Goal: Information Seeking & Learning: Learn about a topic

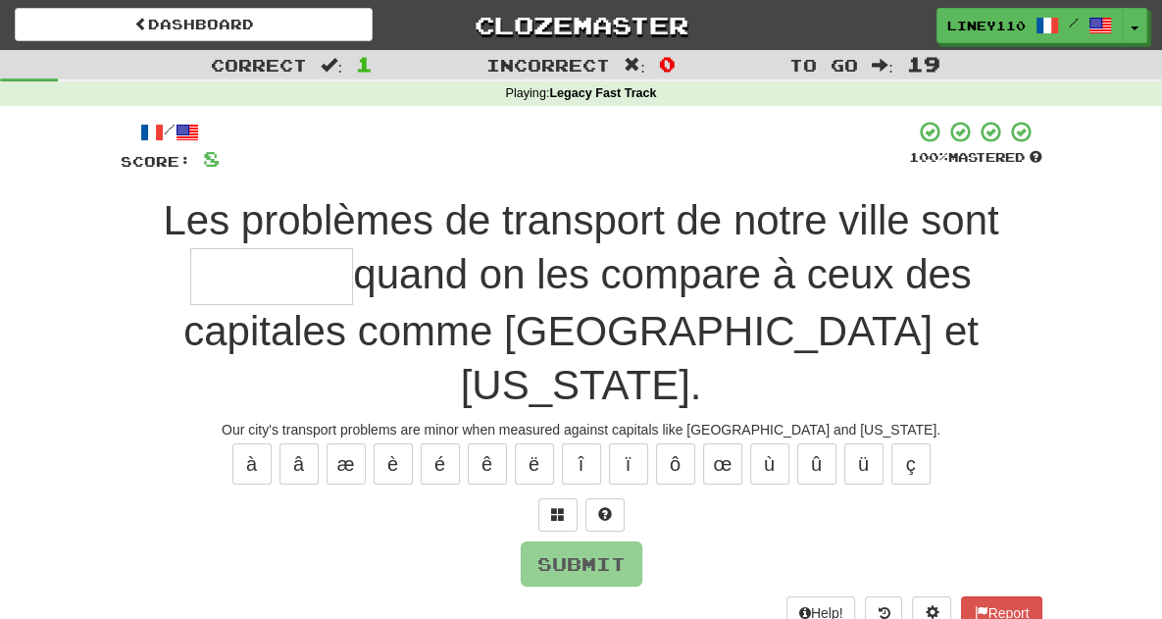
click at [353, 248] on input "text" at bounding box center [271, 277] width 163 height 58
type input "*"
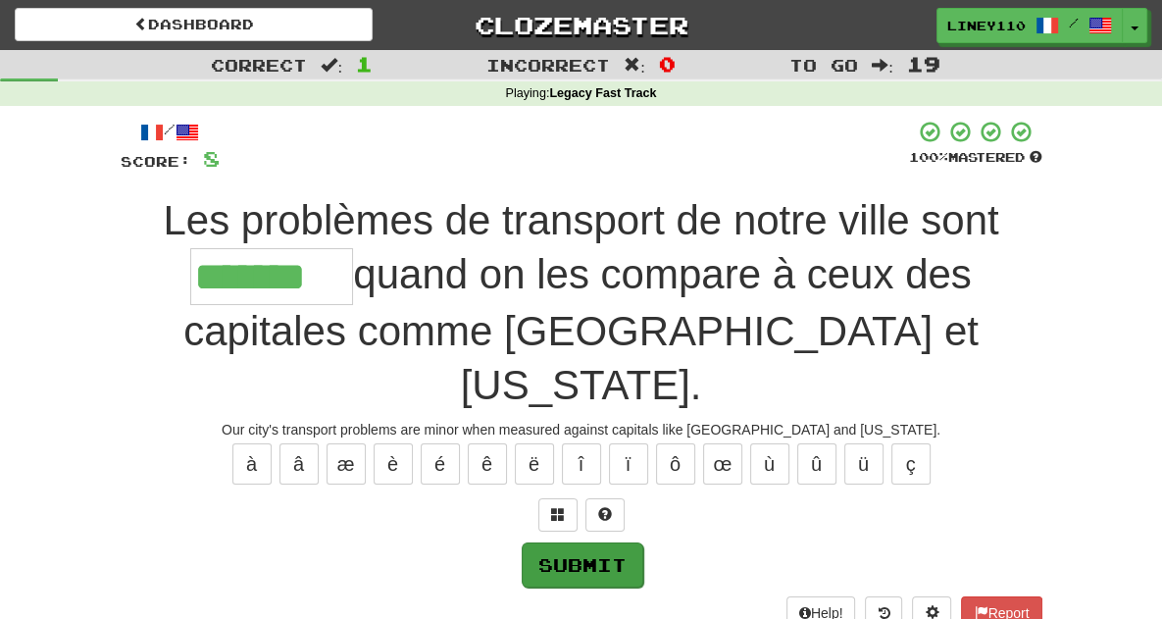
type input "*******"
click at [556, 542] on button "Submit" at bounding box center [583, 564] width 122 height 45
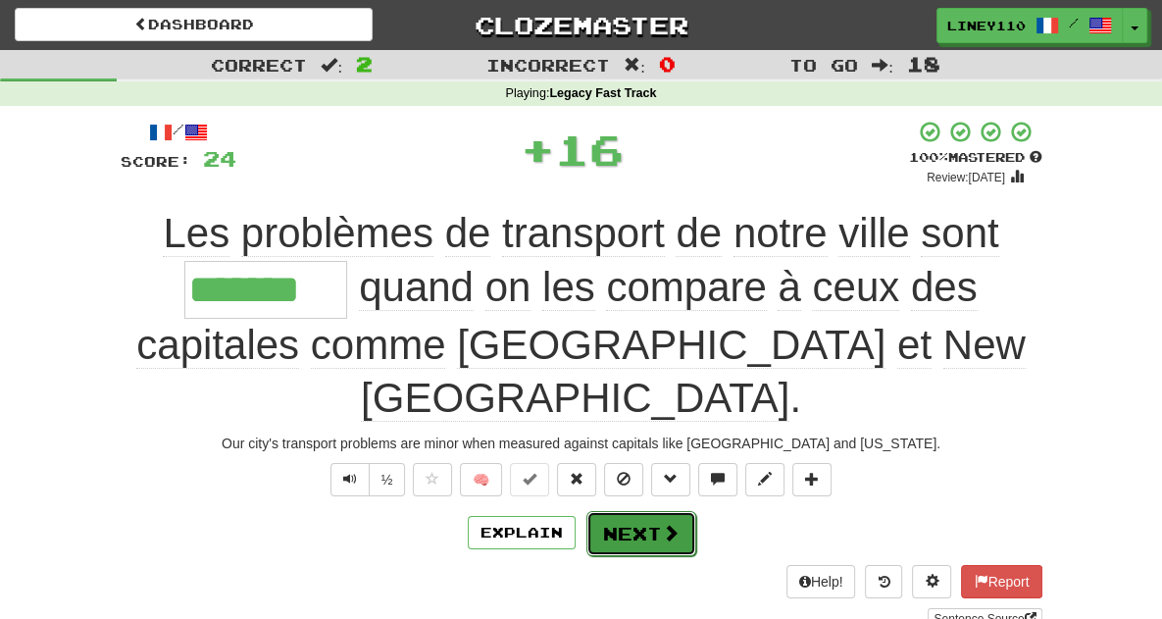
click at [641, 511] on button "Next" at bounding box center [642, 533] width 110 height 45
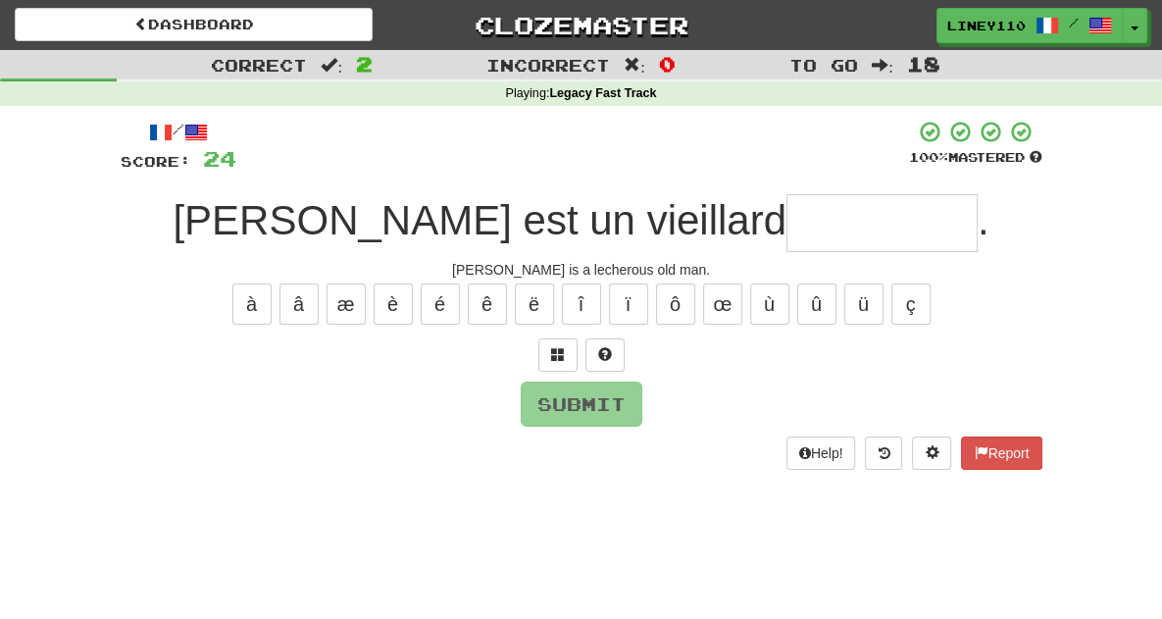
click at [787, 236] on input "text" at bounding box center [882, 223] width 191 height 58
type input "*"
click at [567, 357] on button at bounding box center [558, 354] width 39 height 33
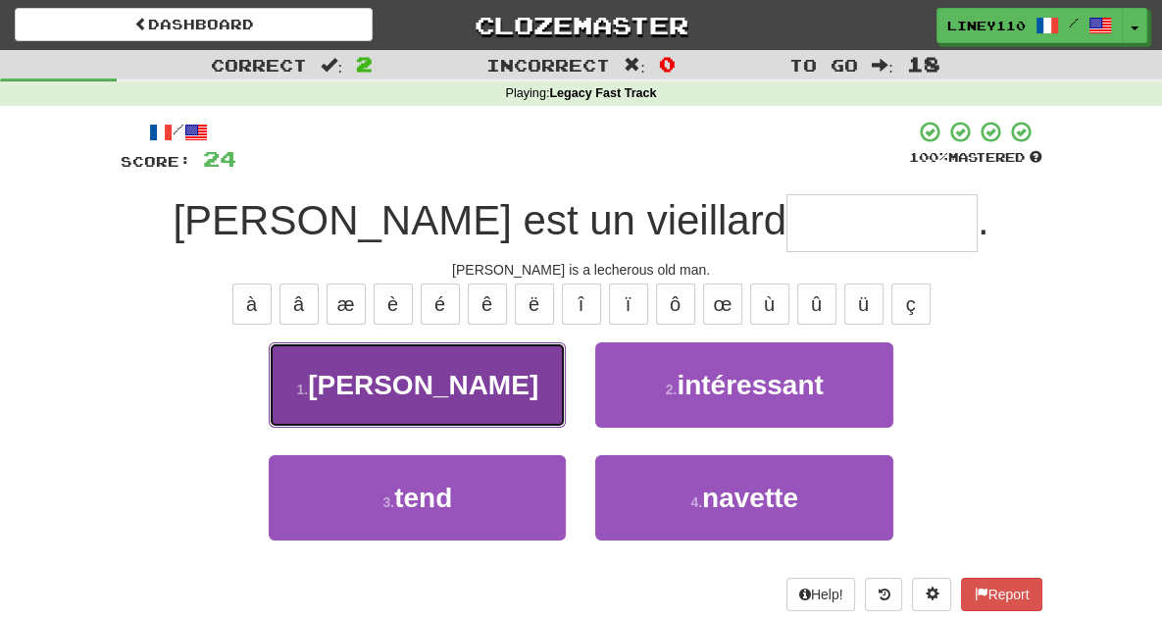
click at [503, 403] on button "1 . [PERSON_NAME]" at bounding box center [417, 384] width 297 height 85
type input "********"
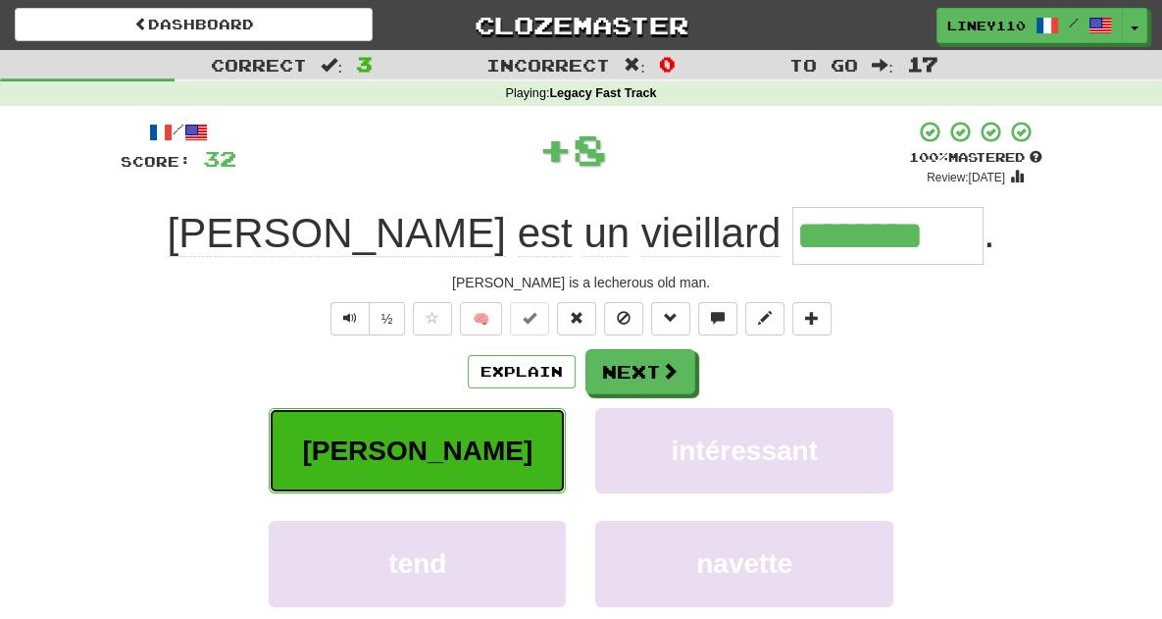
click at [381, 441] on span "[PERSON_NAME]" at bounding box center [417, 451] width 231 height 30
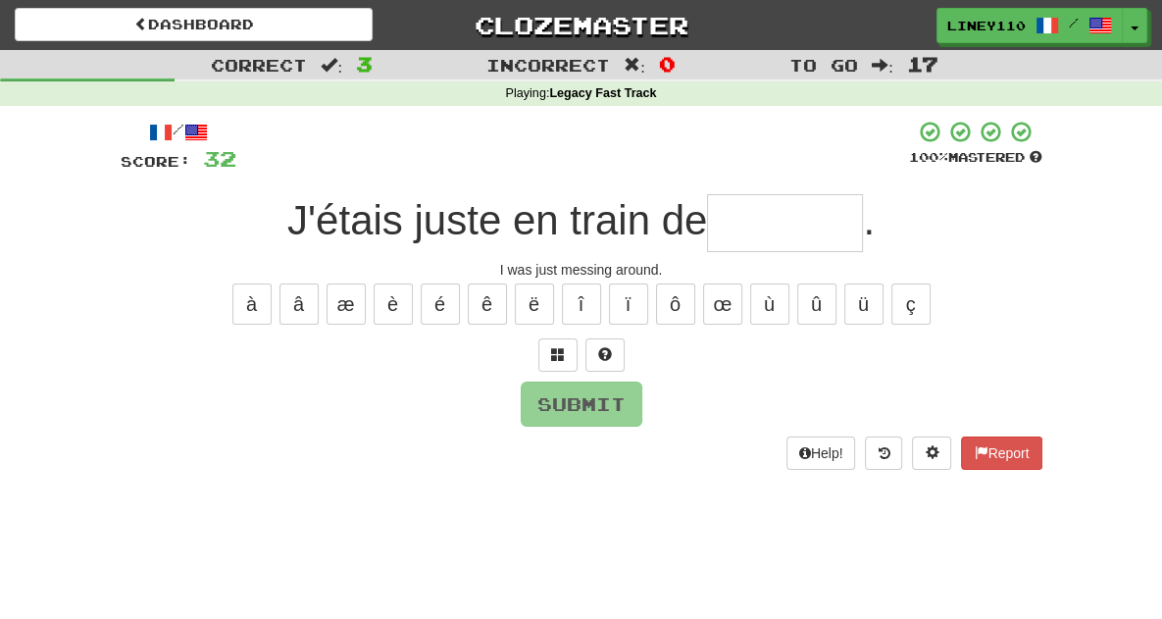
click at [803, 229] on input "text" at bounding box center [785, 223] width 156 height 58
type input "*"
click at [565, 340] on button at bounding box center [558, 354] width 39 height 33
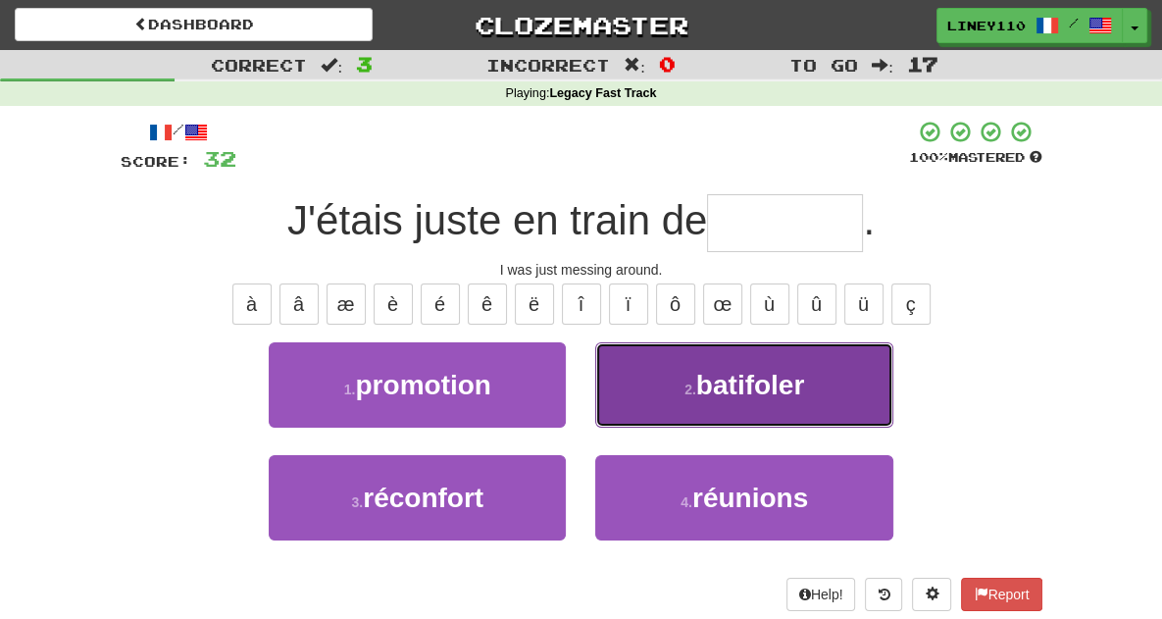
click at [692, 399] on button "2 . batifoler" at bounding box center [743, 384] width 297 height 85
type input "*********"
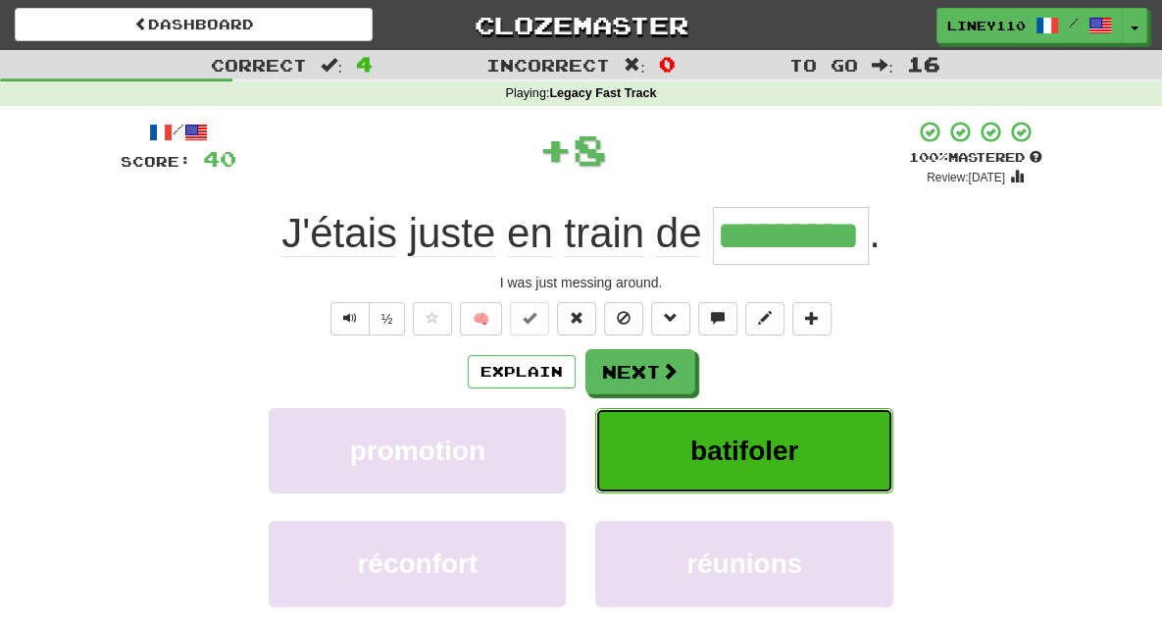
click at [787, 433] on button "batifoler" at bounding box center [743, 450] width 297 height 85
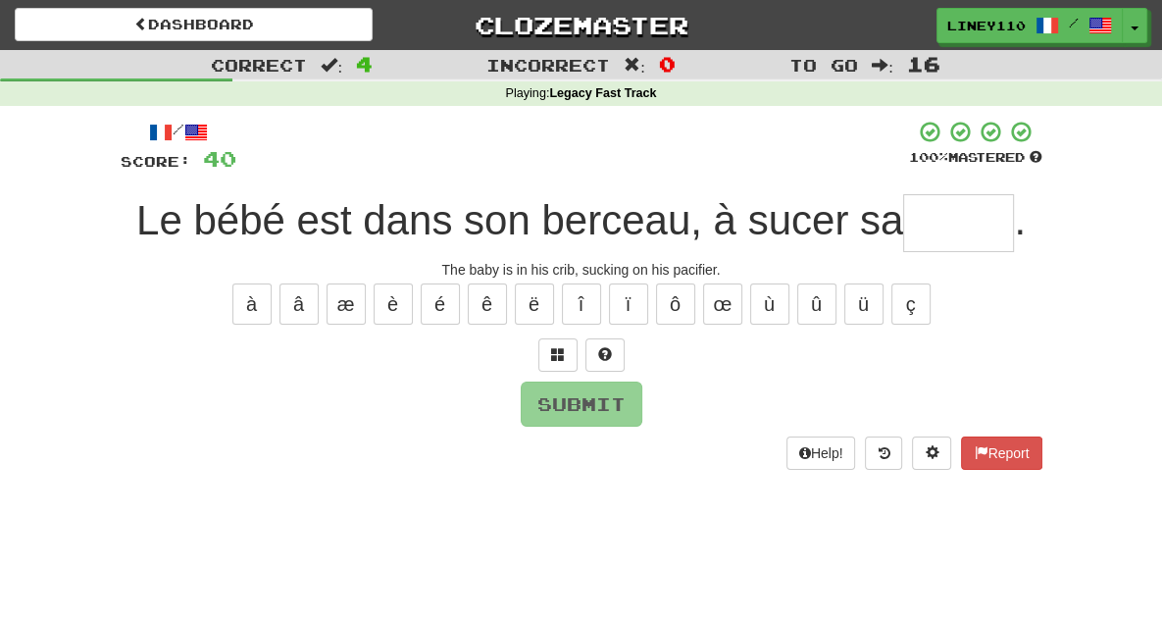
type input "*"
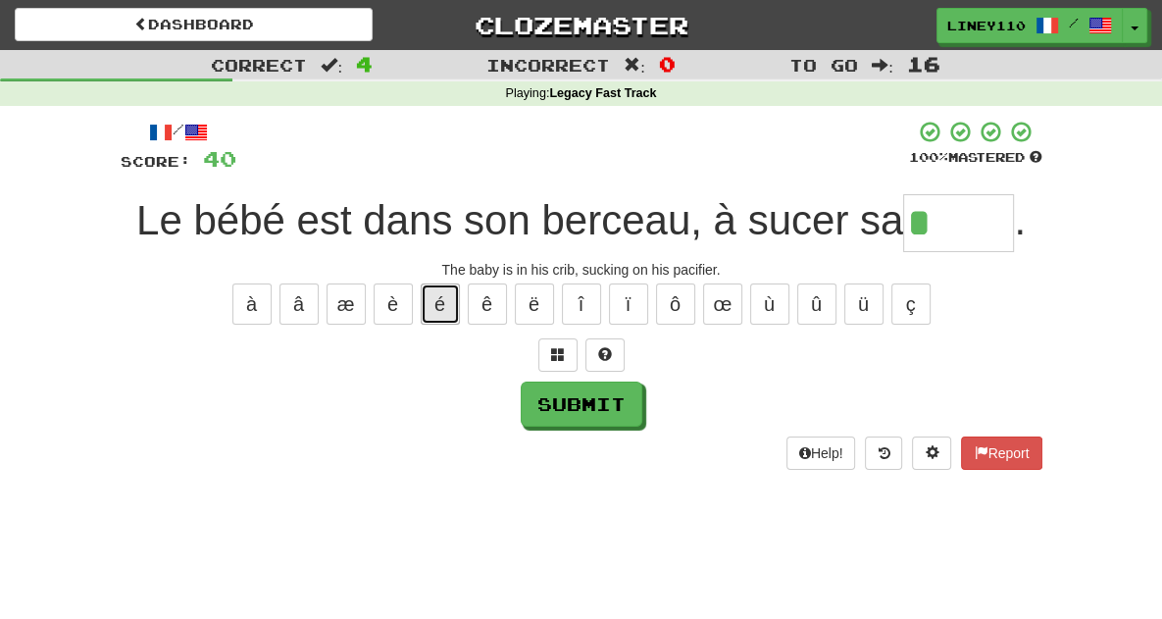
click at [445, 305] on button "é" at bounding box center [440, 303] width 39 height 41
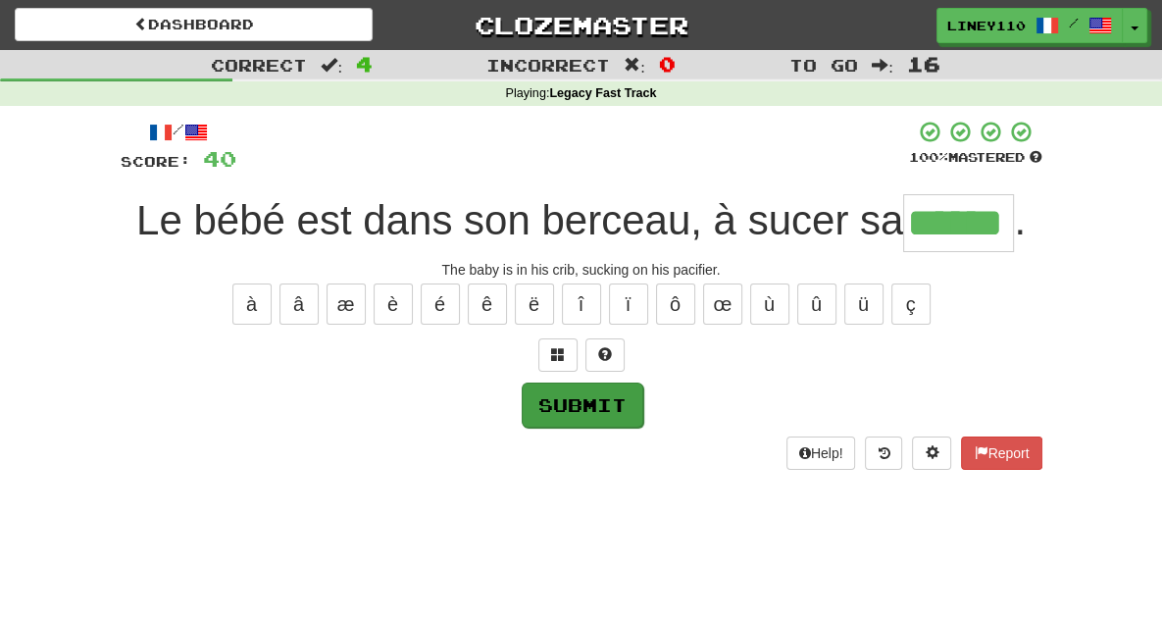
type input "******"
click at [609, 400] on button "Submit" at bounding box center [583, 405] width 122 height 45
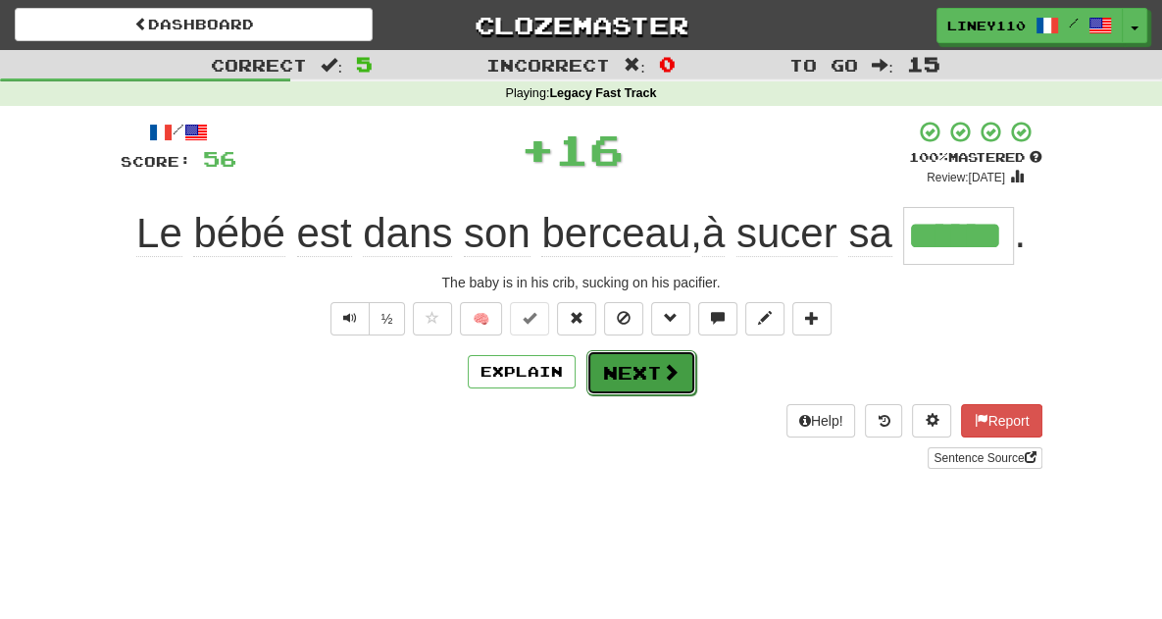
click at [646, 369] on button "Next" at bounding box center [642, 372] width 110 height 45
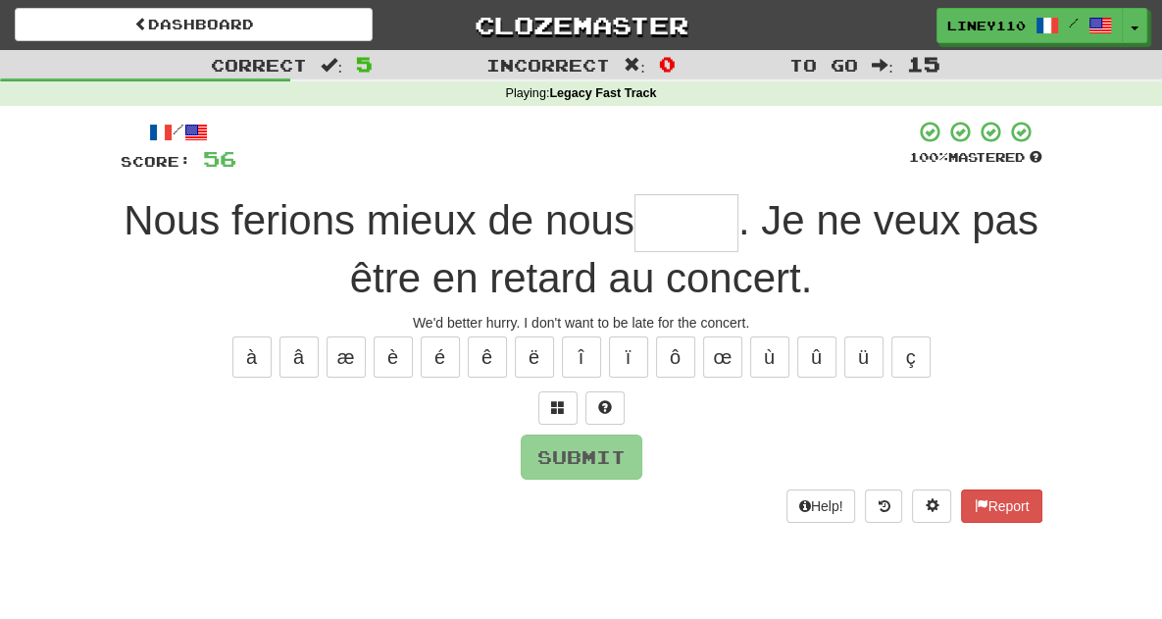
click at [635, 217] on input "text" at bounding box center [687, 223] width 104 height 58
type input "*"
click at [558, 401] on span at bounding box center [558, 407] width 14 height 14
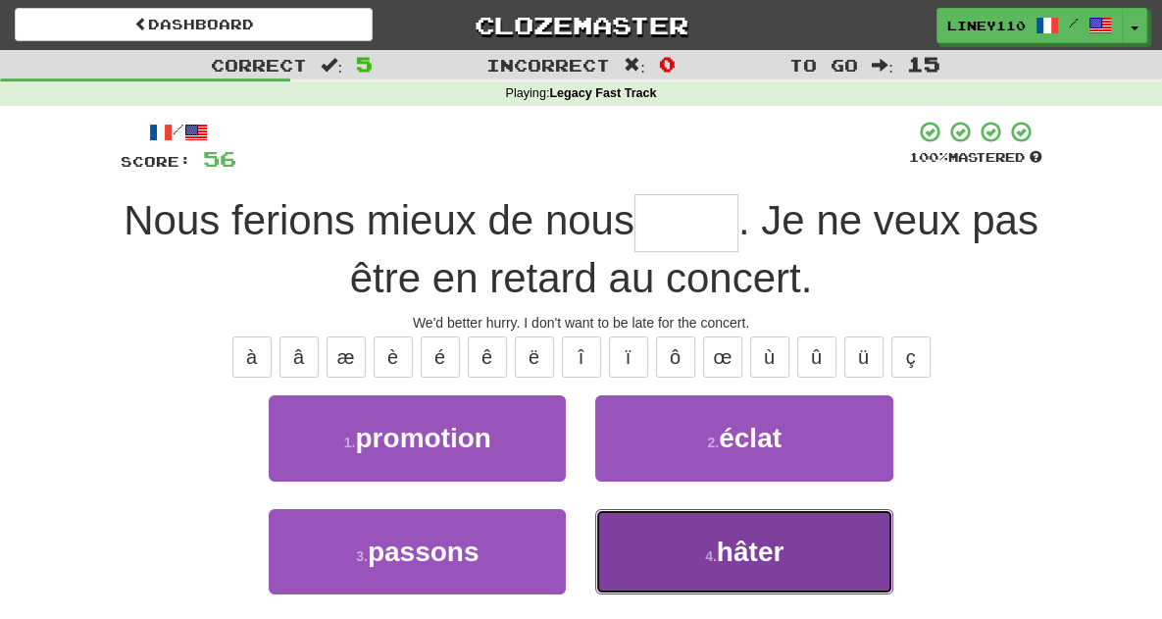
click at [760, 556] on span "hâter" at bounding box center [750, 552] width 67 height 30
type input "*****"
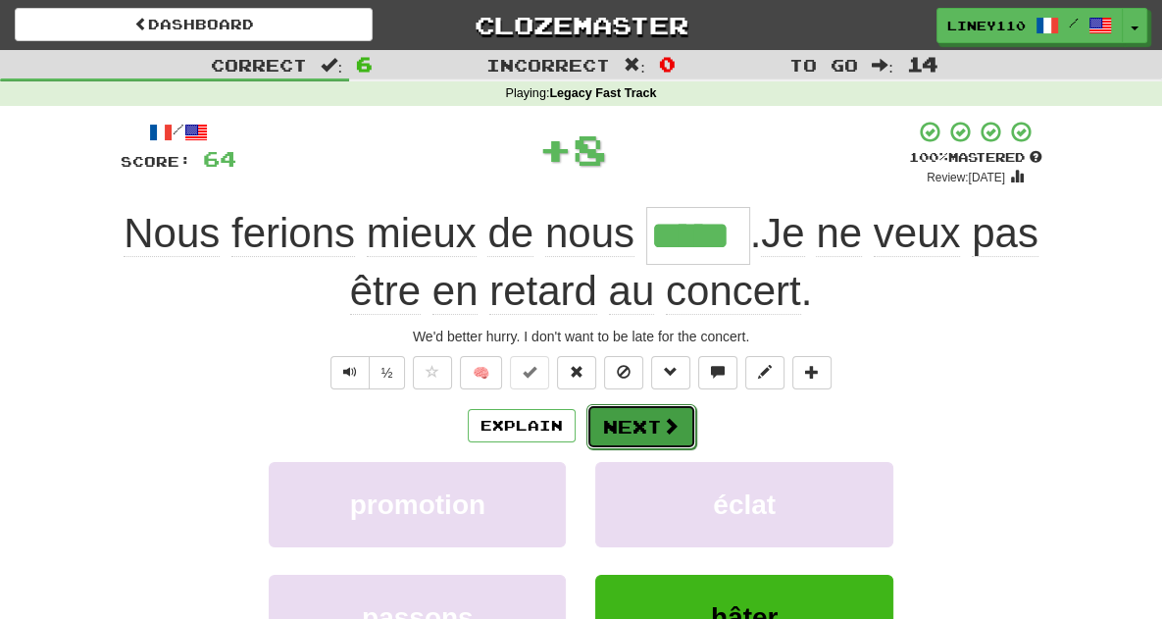
click at [629, 425] on button "Next" at bounding box center [642, 426] width 110 height 45
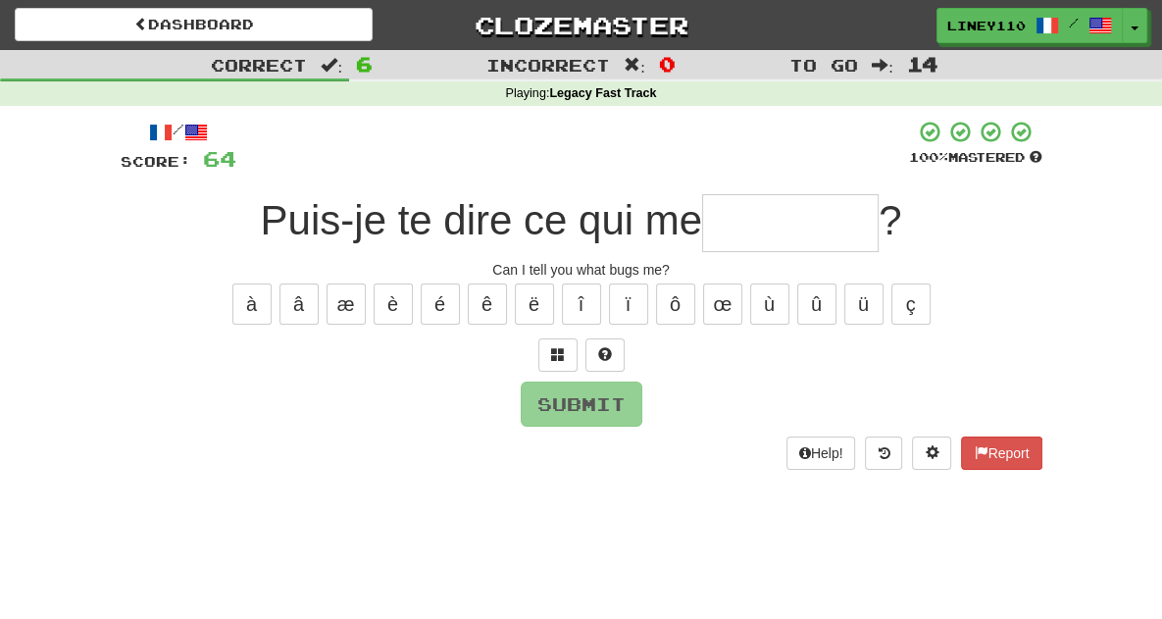
click at [753, 227] on input "text" at bounding box center [790, 223] width 177 height 58
type input "*"
click at [753, 227] on input "*" at bounding box center [790, 223] width 177 height 58
type input "*"
click at [561, 347] on span at bounding box center [558, 354] width 14 height 14
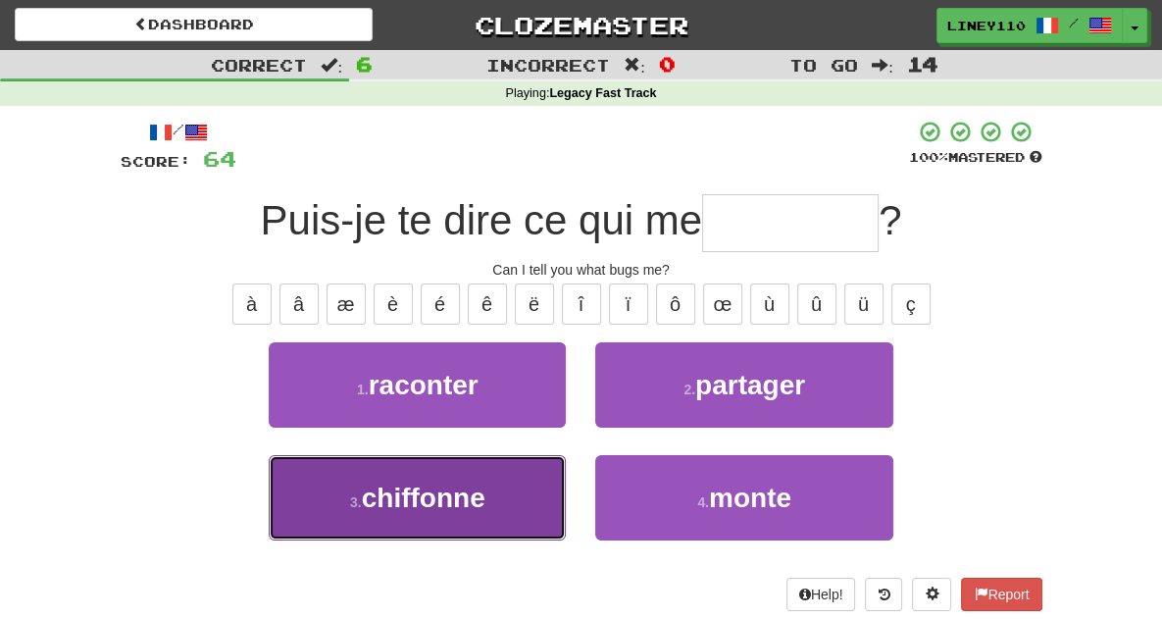
click at [384, 505] on span "chiffonne" at bounding box center [424, 498] width 124 height 30
type input "*********"
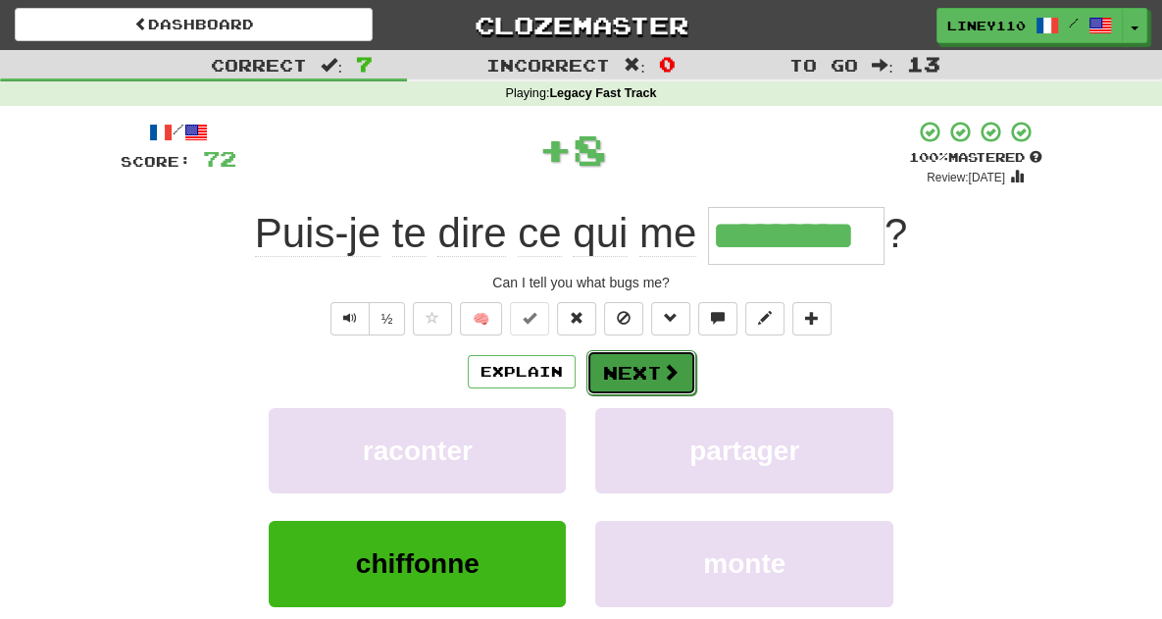
click at [644, 372] on button "Next" at bounding box center [642, 372] width 110 height 45
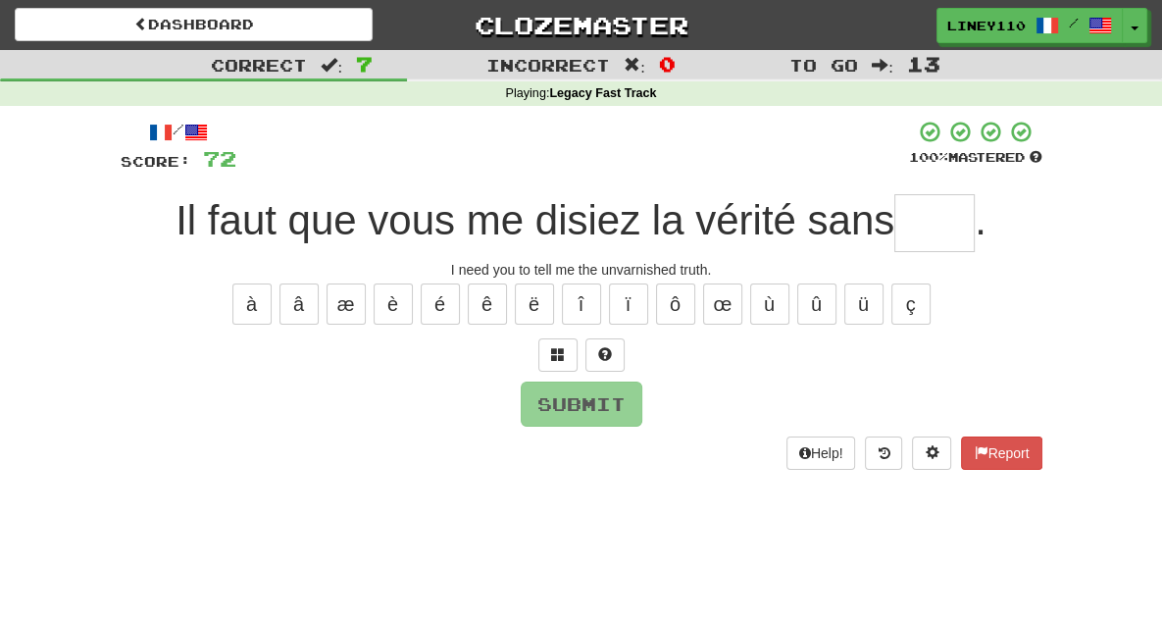
click at [927, 223] on input "text" at bounding box center [935, 223] width 80 height 58
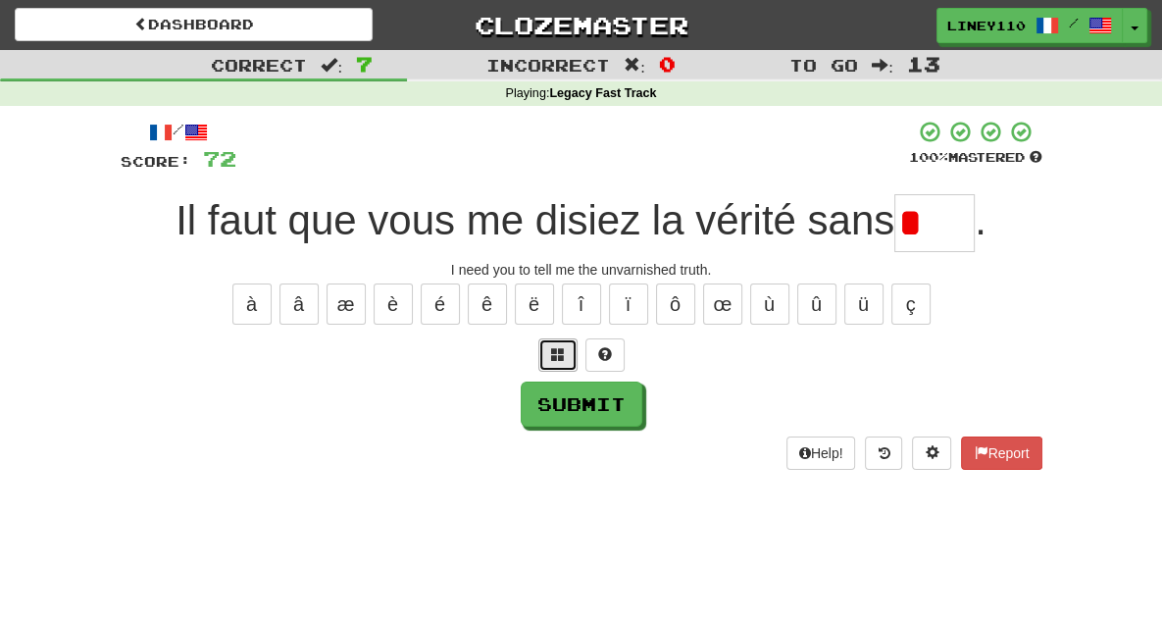
click at [560, 357] on span at bounding box center [558, 354] width 14 height 14
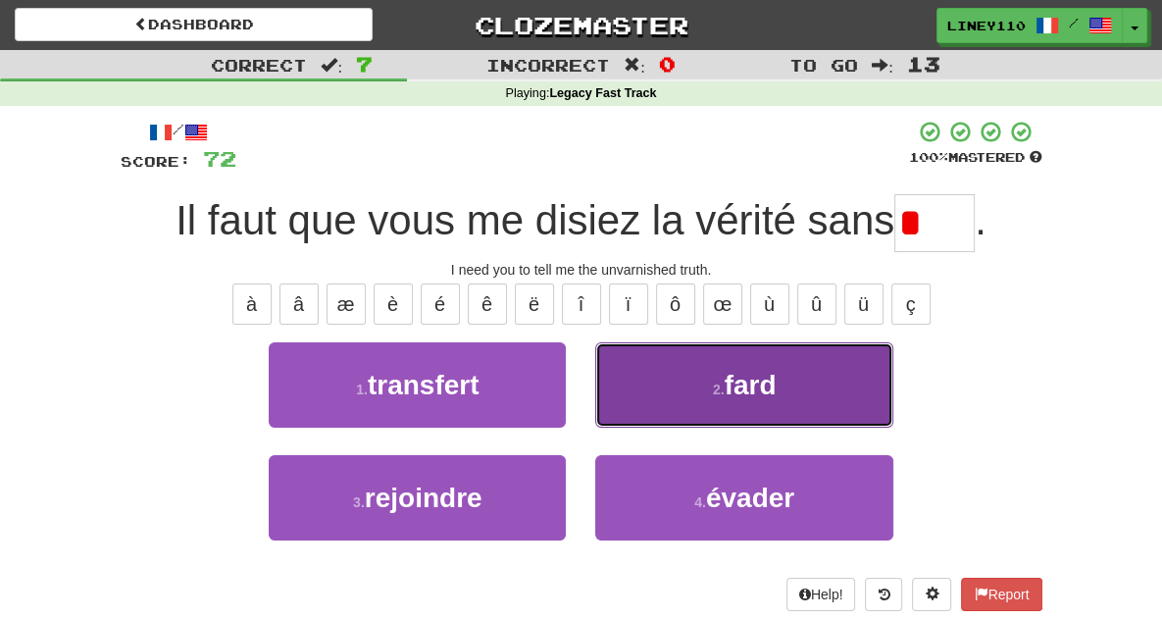
click at [777, 391] on span "fard" at bounding box center [751, 385] width 52 height 30
type input "****"
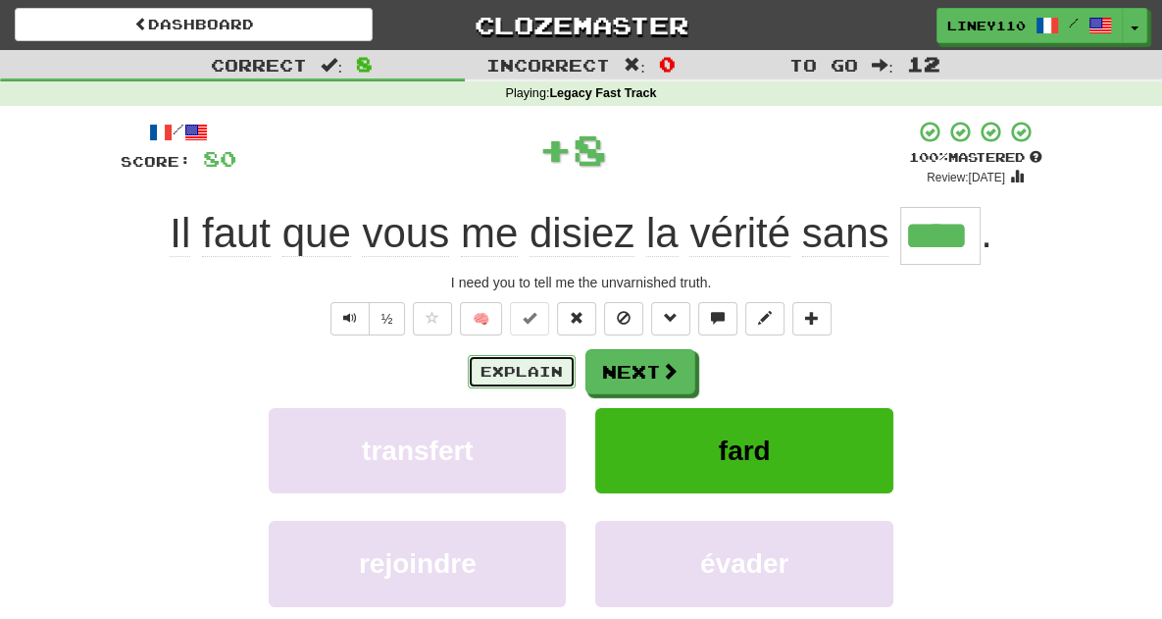
click at [526, 370] on button "Explain" at bounding box center [522, 371] width 108 height 33
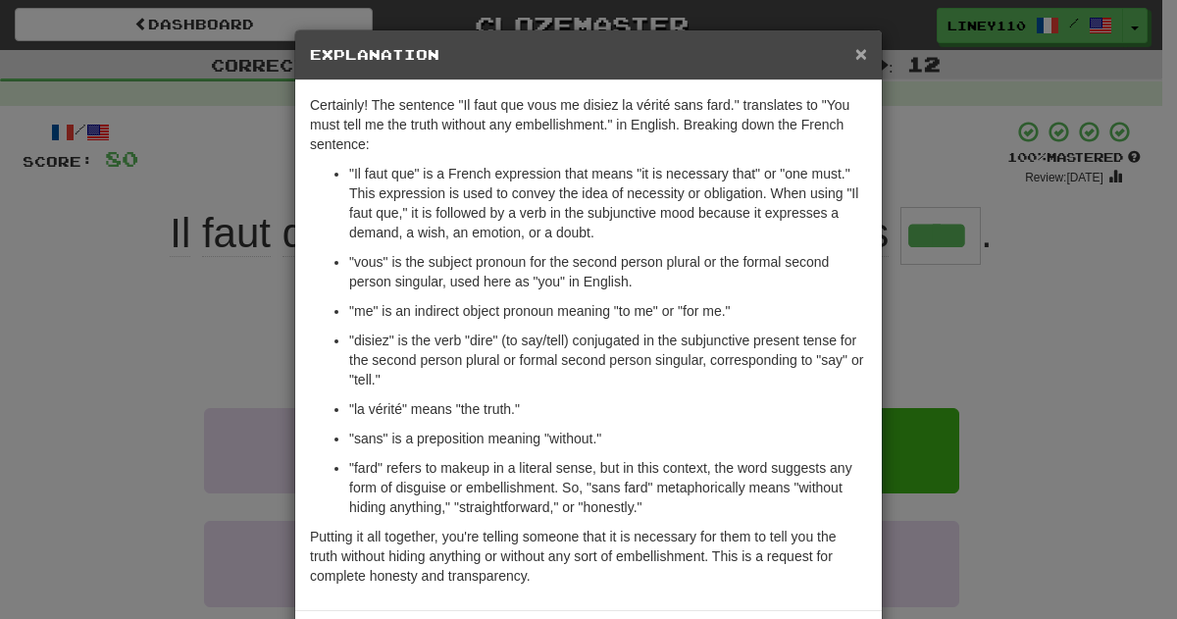
click at [857, 51] on span "×" at bounding box center [861, 53] width 12 height 23
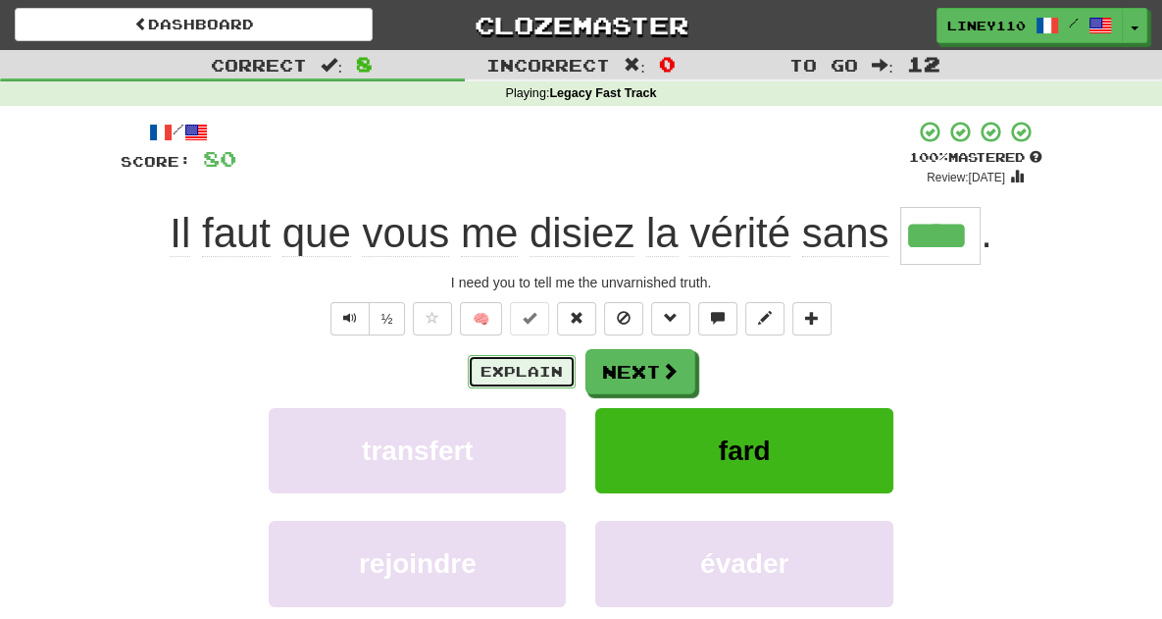
click at [535, 362] on button "Explain" at bounding box center [522, 371] width 108 height 33
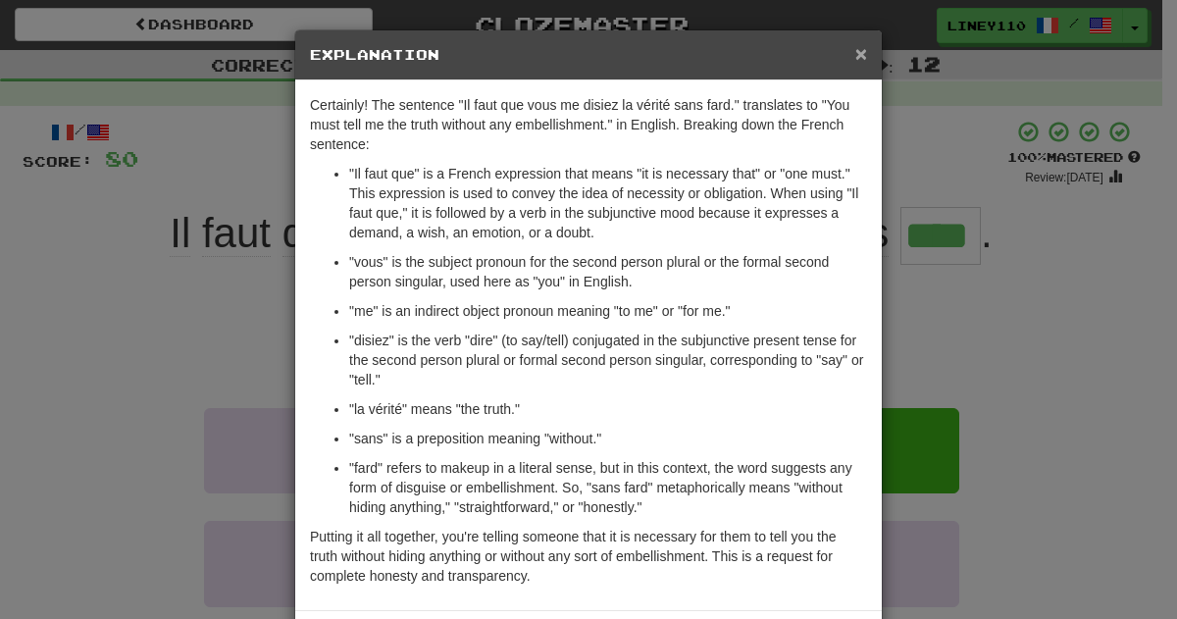
click at [855, 49] on span "×" at bounding box center [861, 53] width 12 height 23
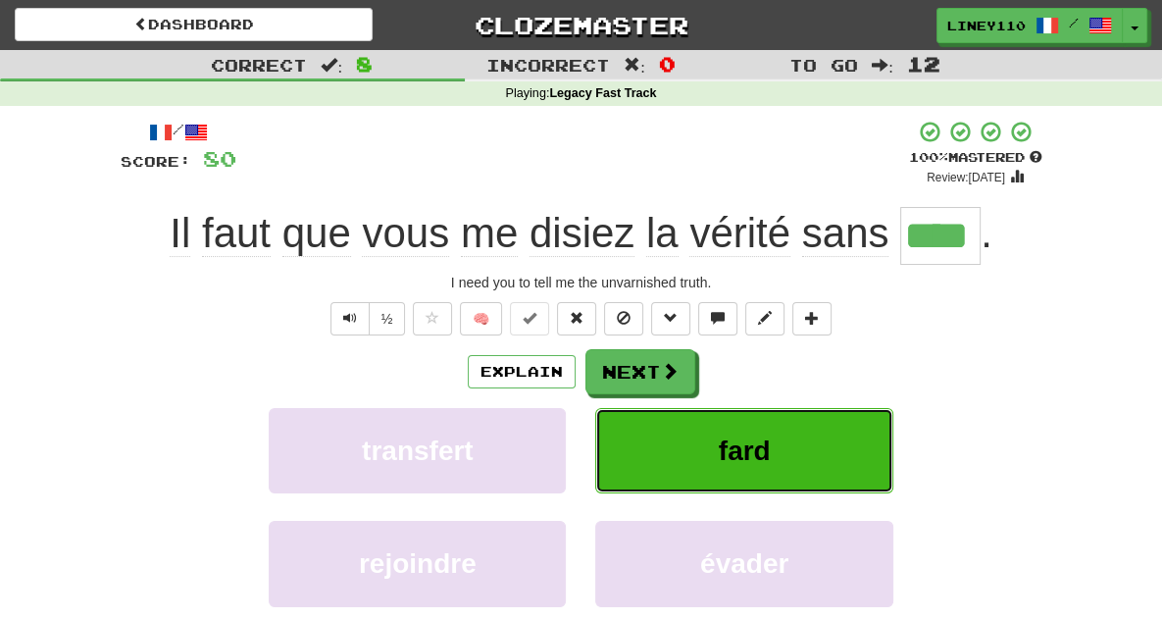
click at [757, 438] on span "fard" at bounding box center [745, 451] width 52 height 30
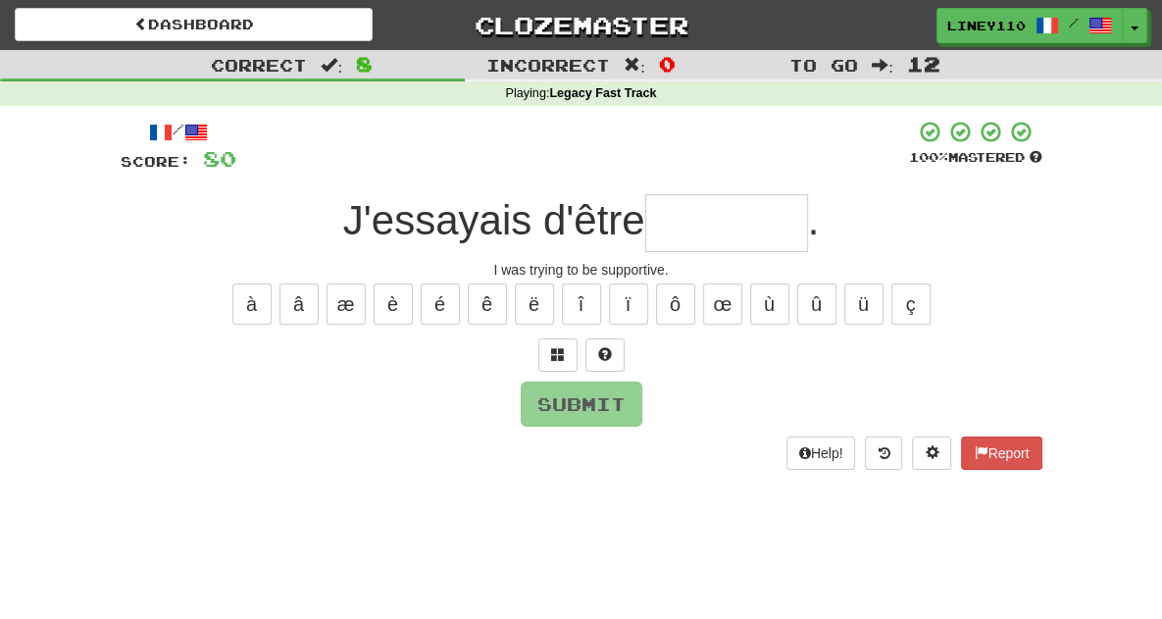
click at [708, 224] on input "text" at bounding box center [726, 223] width 163 height 58
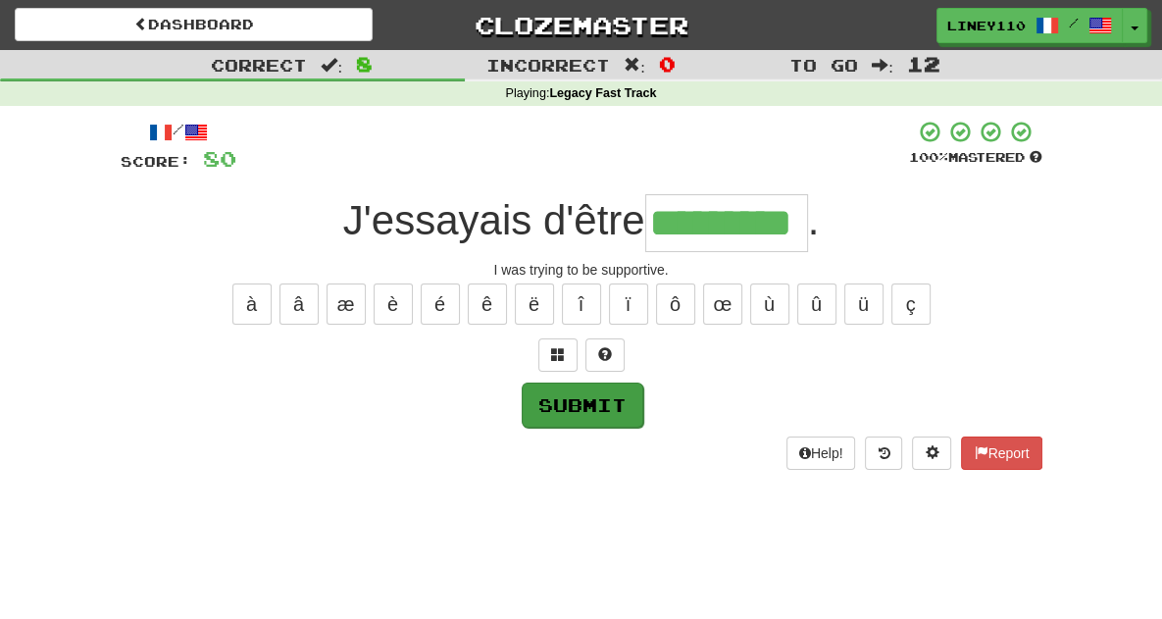
type input "*********"
click at [588, 413] on button "Submit" at bounding box center [583, 405] width 122 height 45
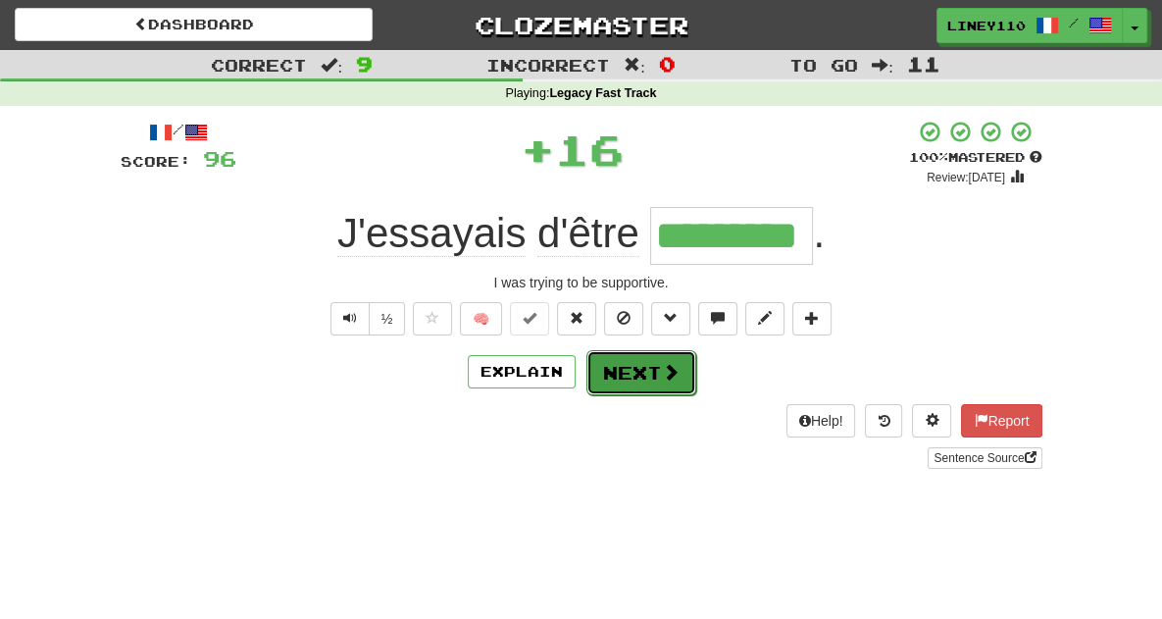
click at [684, 365] on button "Next" at bounding box center [642, 372] width 110 height 45
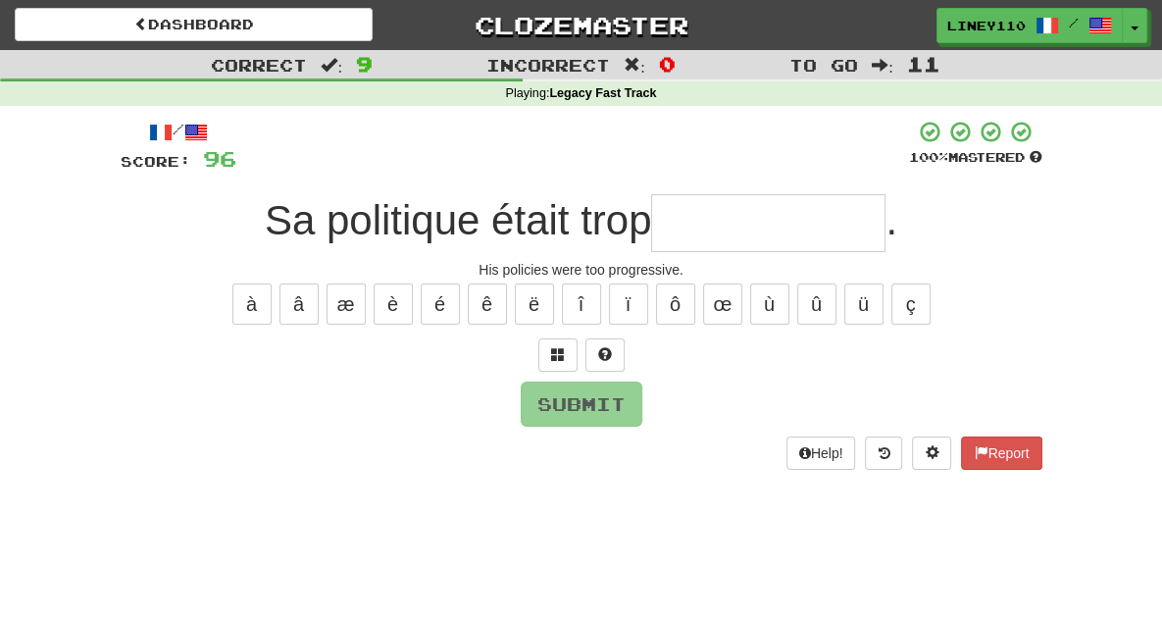
click at [775, 225] on input "text" at bounding box center [768, 223] width 234 height 58
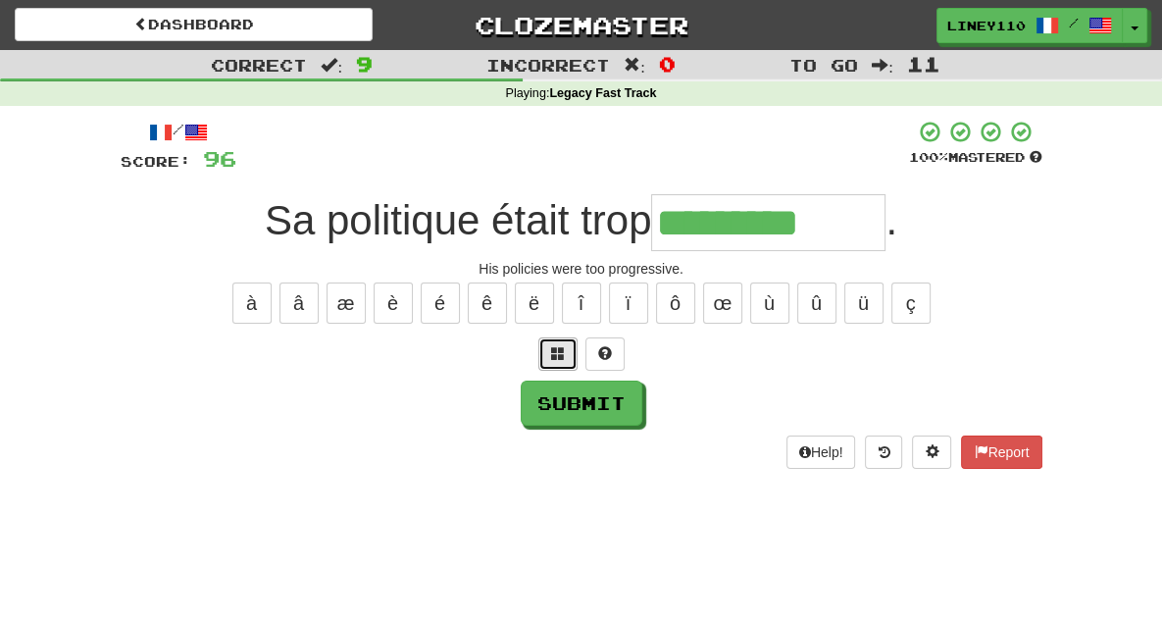
click at [558, 355] on span at bounding box center [558, 353] width 14 height 14
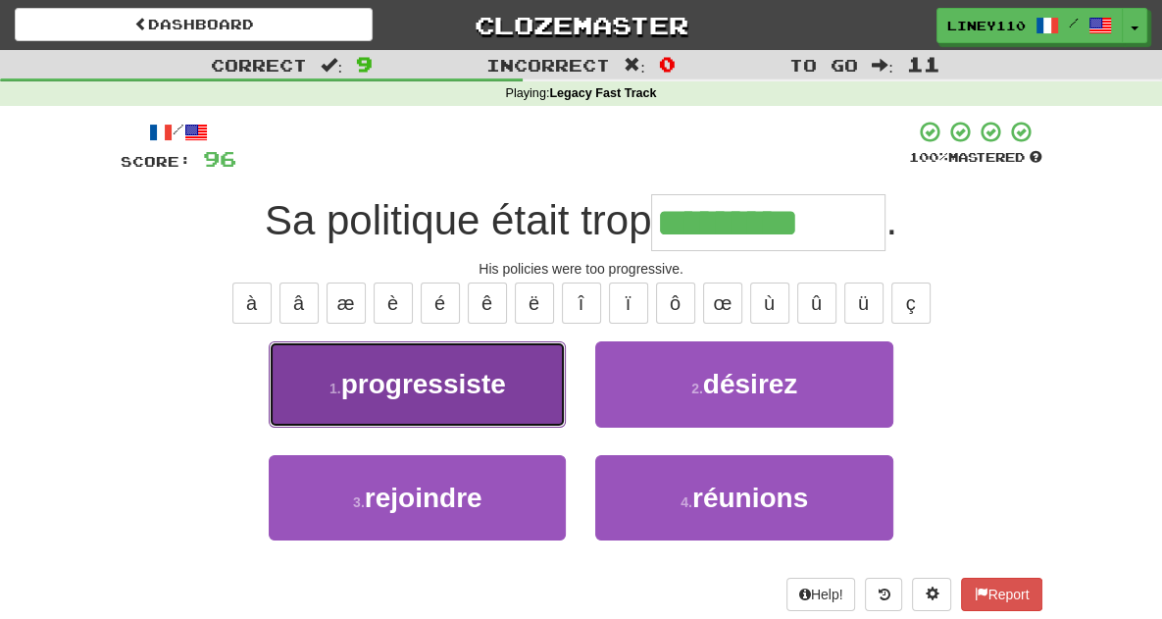
click at [542, 392] on button "1 . progressiste" at bounding box center [417, 383] width 297 height 85
type input "**********"
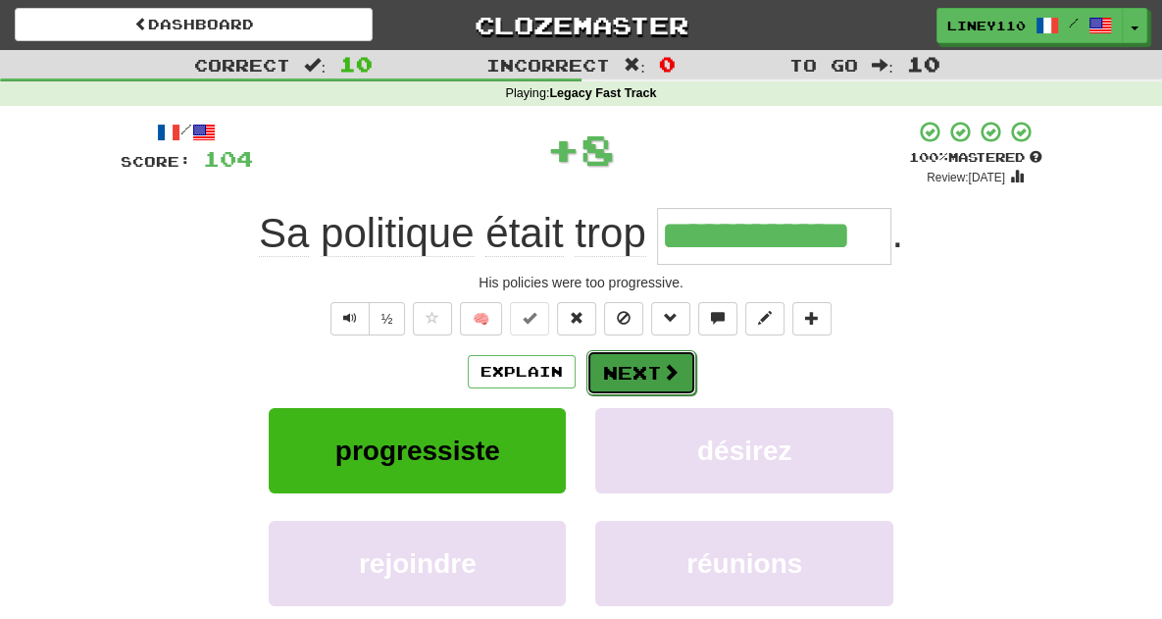
click at [663, 355] on button "Next" at bounding box center [642, 372] width 110 height 45
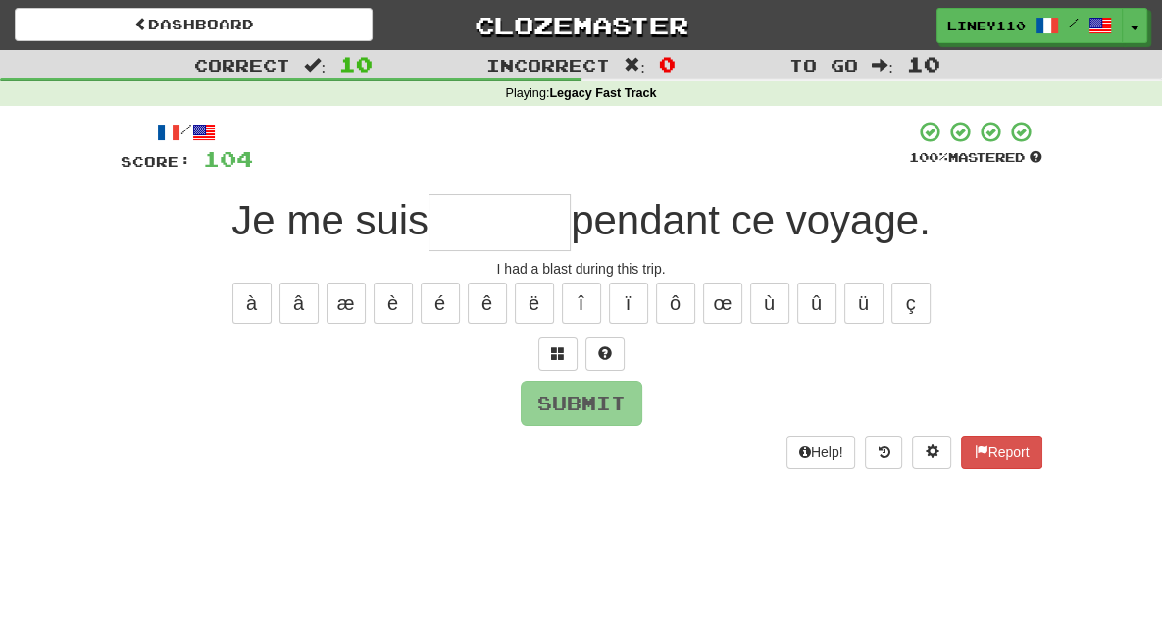
click at [521, 237] on input "text" at bounding box center [500, 222] width 142 height 57
click at [560, 350] on span at bounding box center [558, 353] width 14 height 14
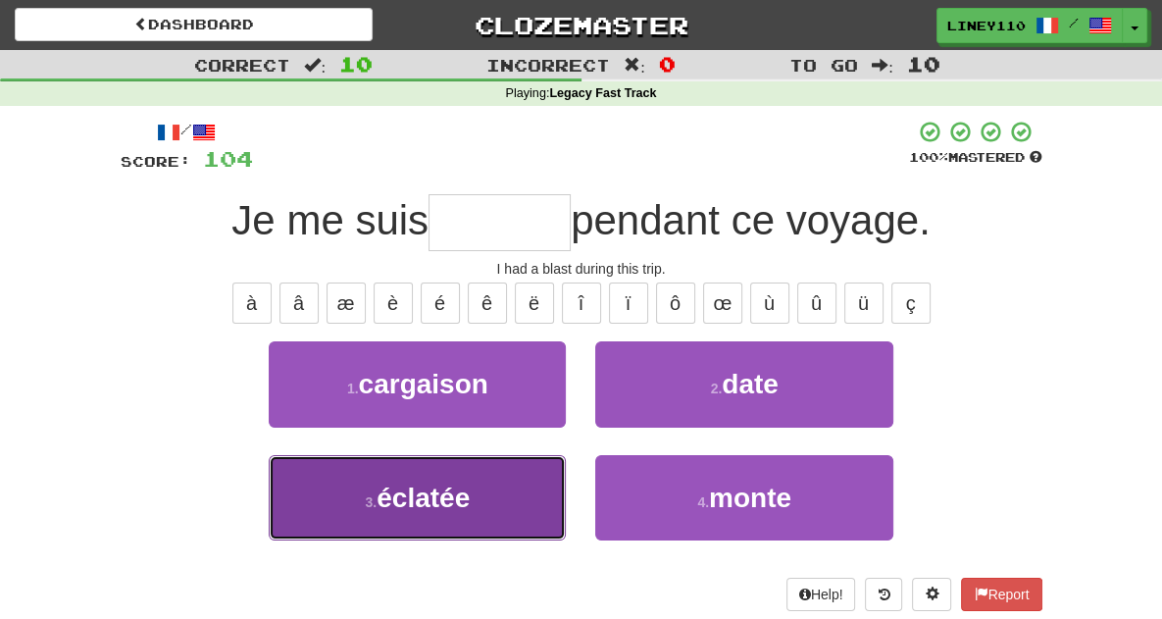
click at [454, 490] on button "3 . éclatée" at bounding box center [417, 497] width 297 height 85
type input "*******"
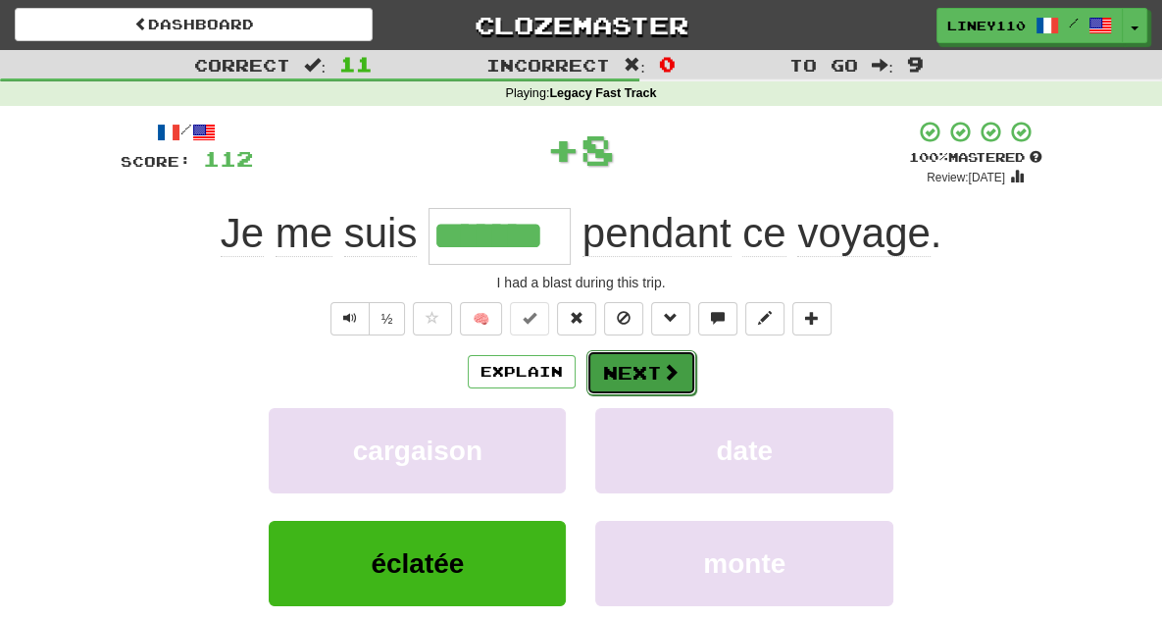
click at [613, 370] on button "Next" at bounding box center [642, 372] width 110 height 45
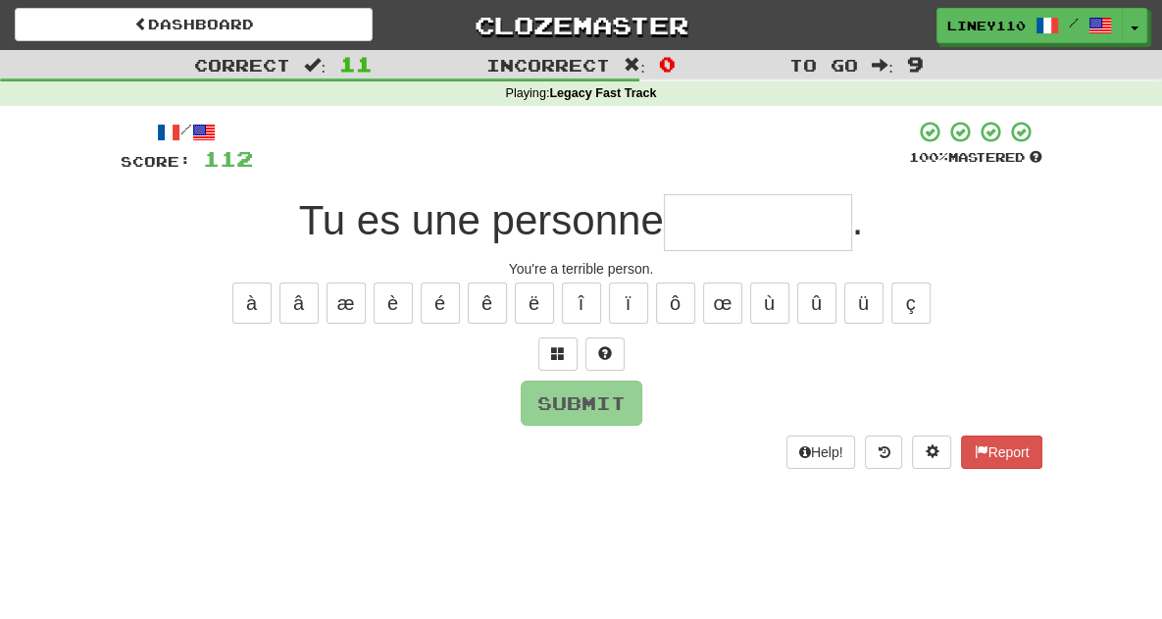
click at [742, 231] on input "text" at bounding box center [758, 222] width 188 height 57
type input "*"
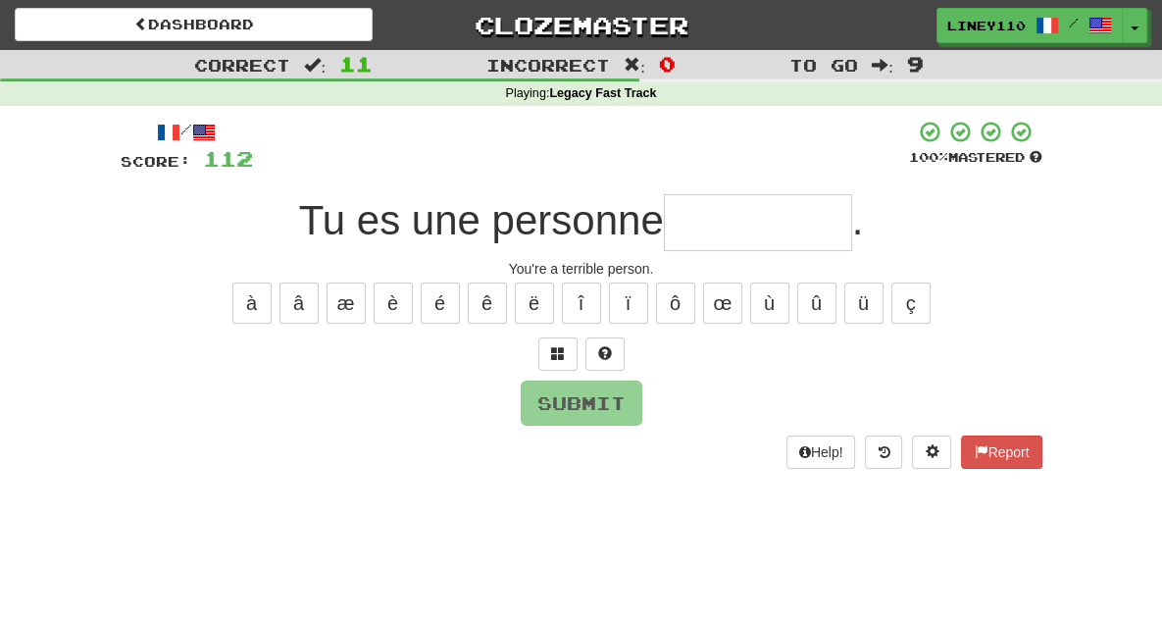
type input "*"
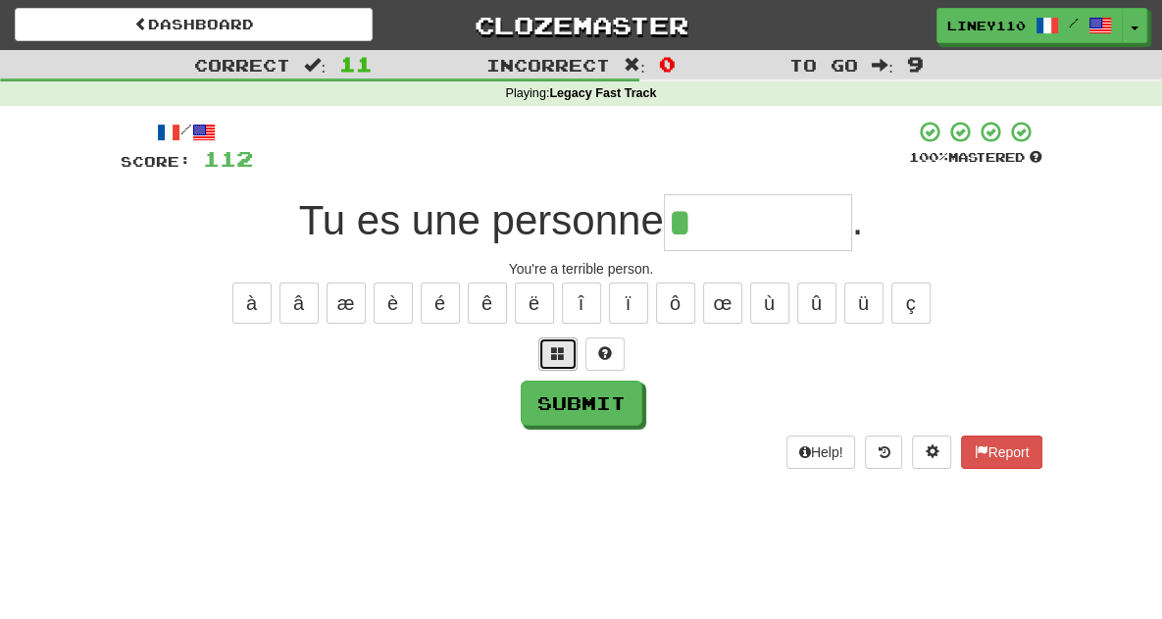
click at [555, 359] on span at bounding box center [558, 353] width 14 height 14
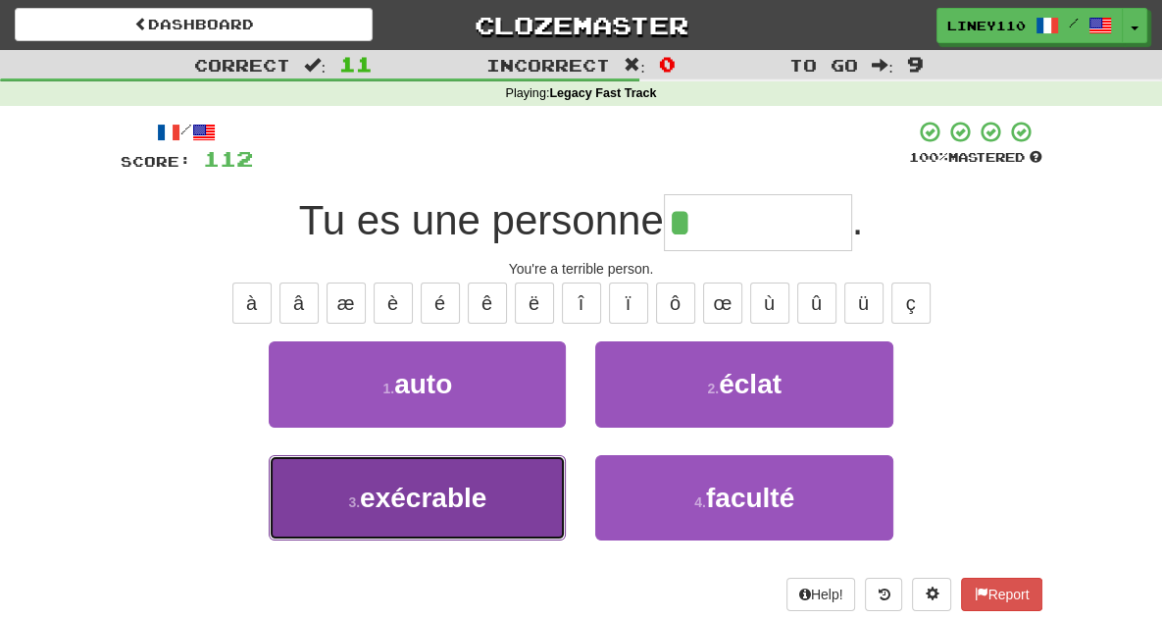
click at [392, 501] on span "exécrable" at bounding box center [423, 498] width 127 height 30
type input "*********"
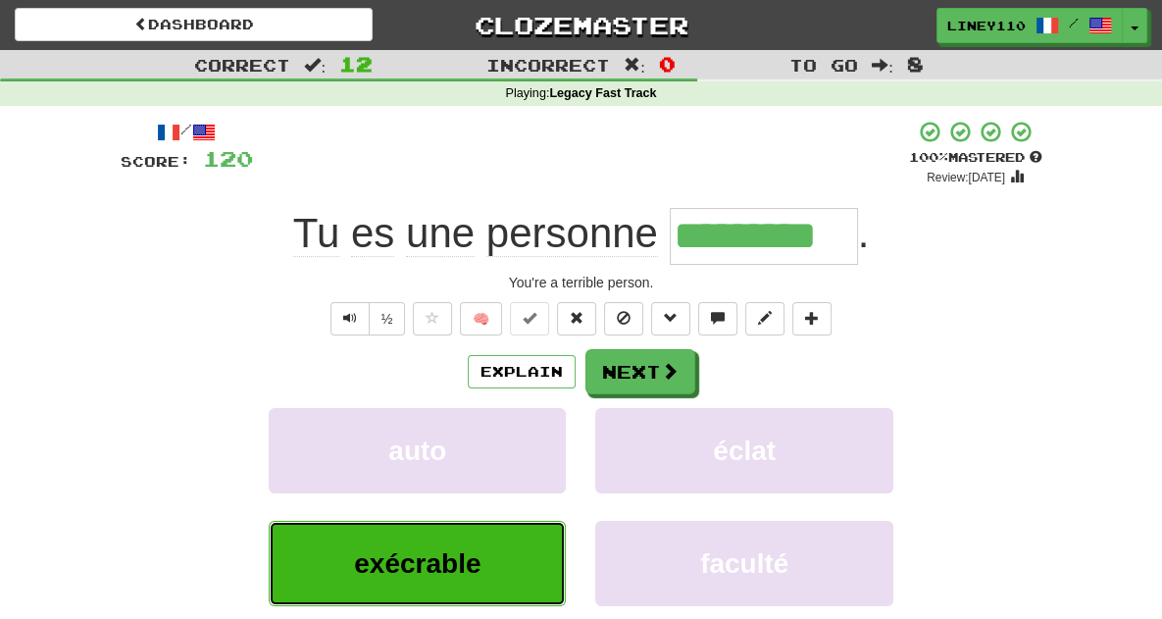
click at [437, 574] on span "exécrable" at bounding box center [417, 563] width 127 height 30
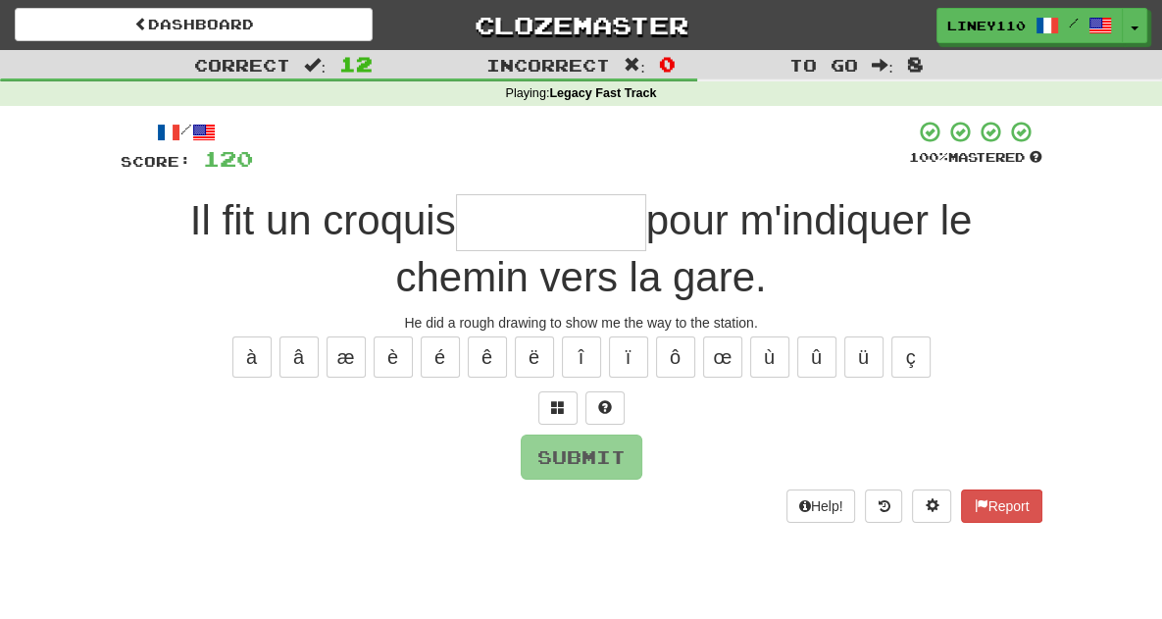
click at [456, 233] on input "text" at bounding box center [551, 222] width 190 height 57
click at [456, 232] on input "text" at bounding box center [551, 222] width 190 height 57
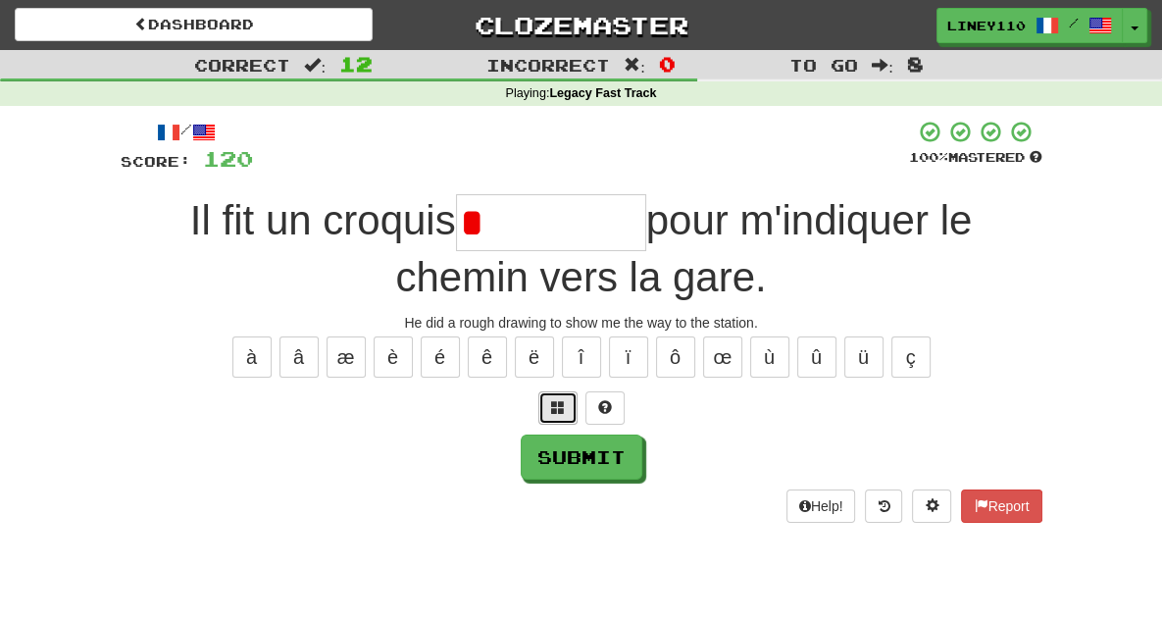
click at [555, 411] on span at bounding box center [558, 407] width 14 height 14
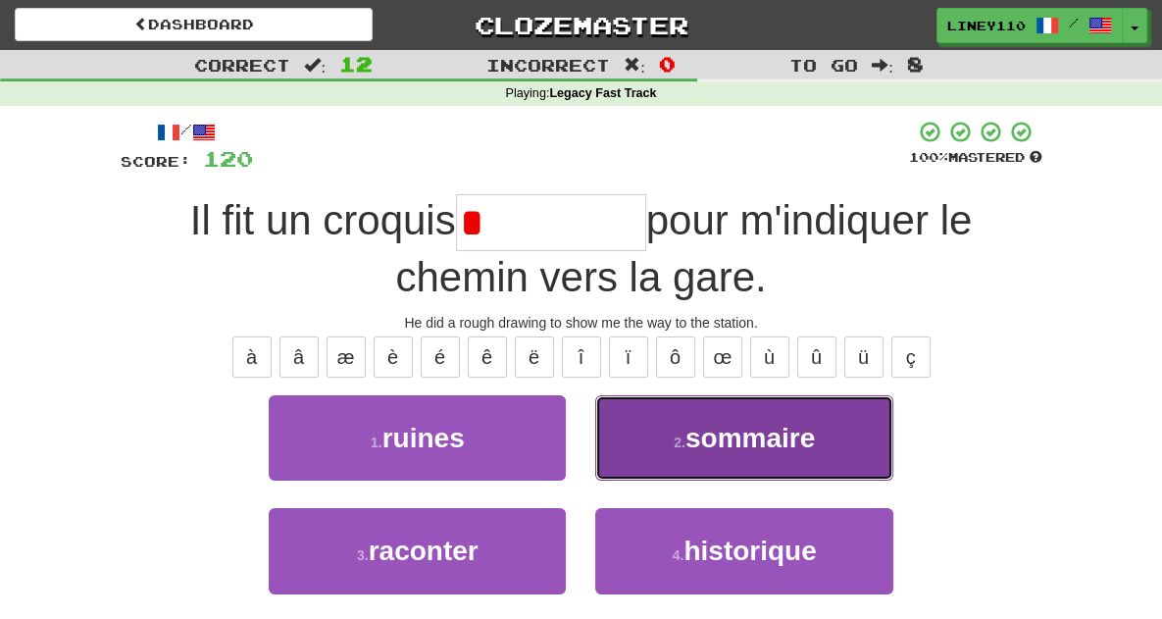
click at [771, 460] on button "2 . sommaire" at bounding box center [743, 437] width 297 height 85
type input "********"
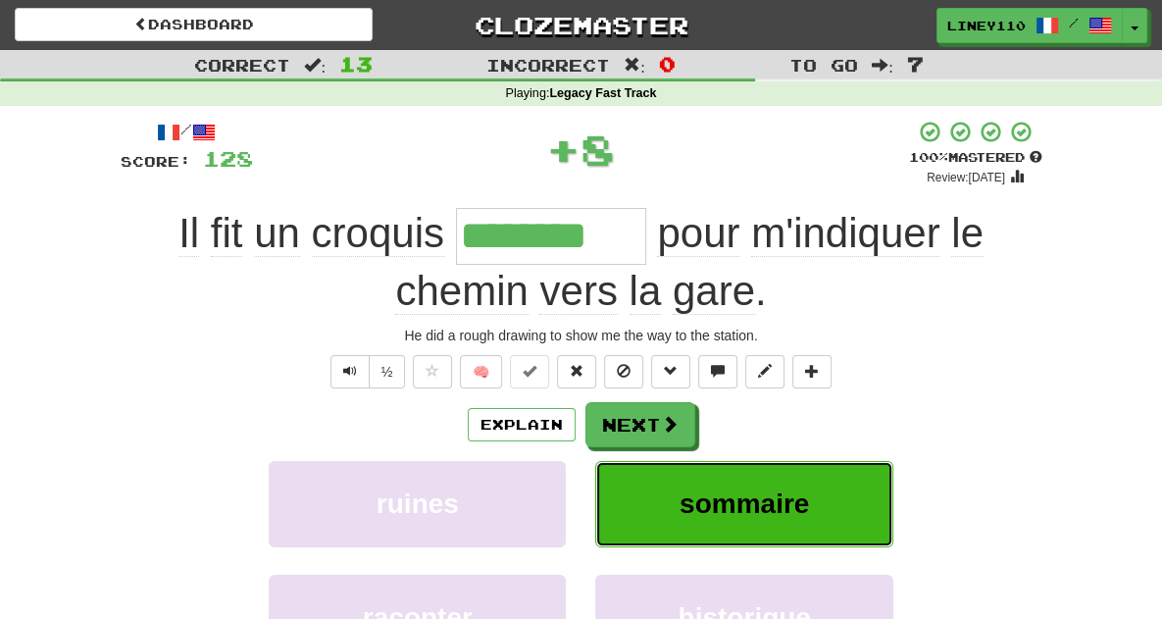
click at [791, 505] on span "sommaire" at bounding box center [744, 504] width 129 height 30
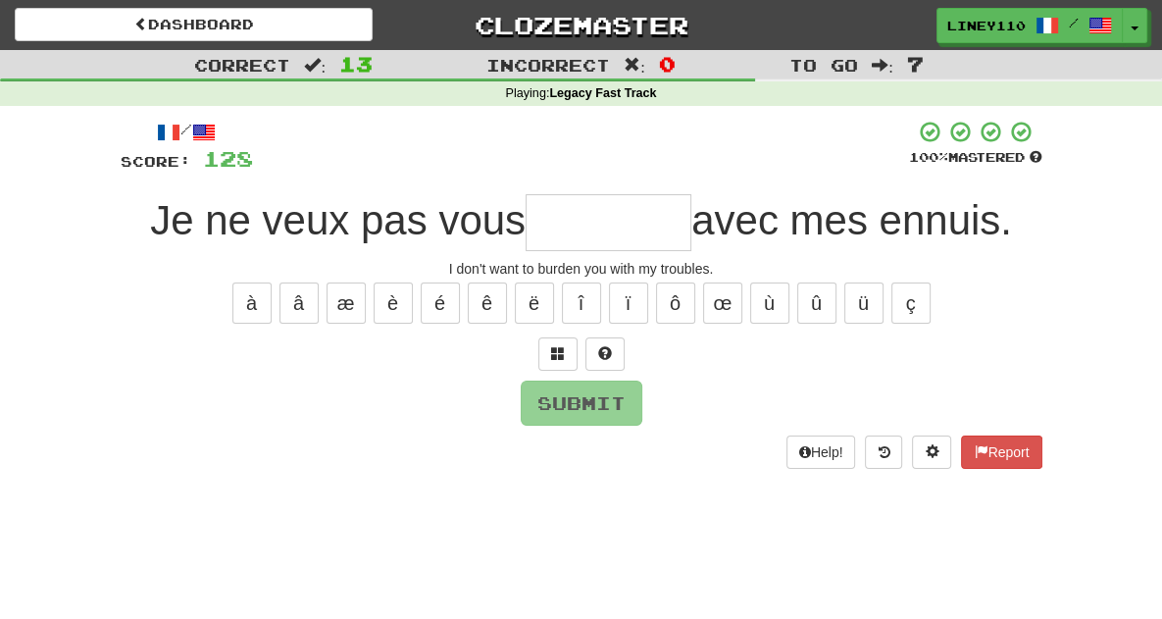
click at [610, 231] on input "text" at bounding box center [609, 222] width 166 height 57
click at [551, 360] on span at bounding box center [558, 353] width 14 height 14
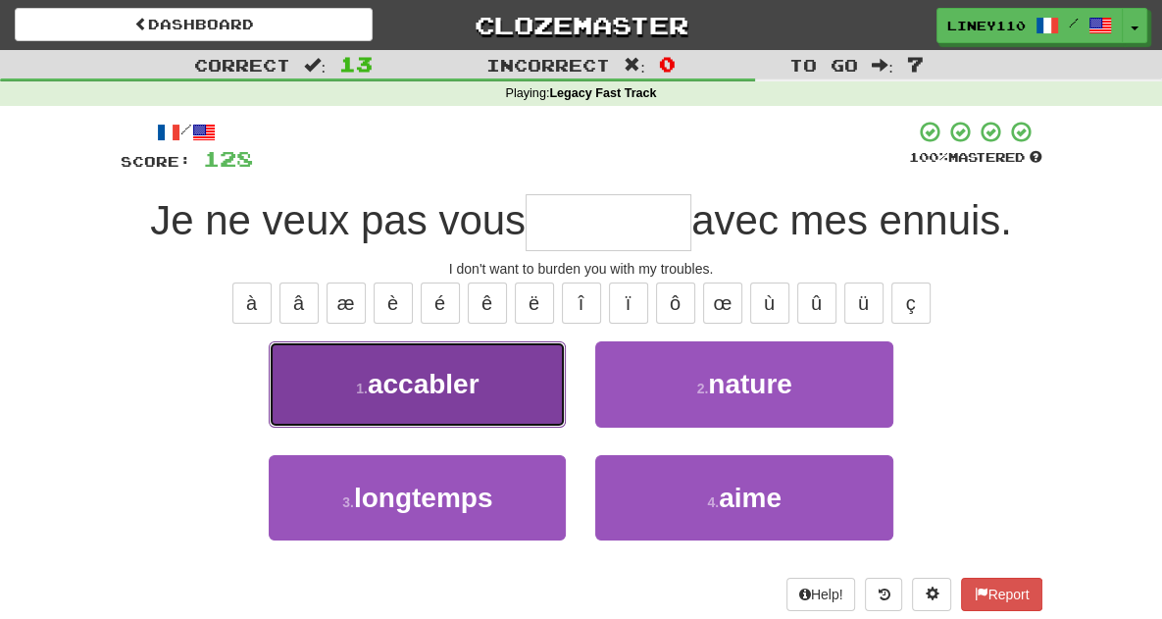
click at [498, 378] on button "1 . accabler" at bounding box center [417, 383] width 297 height 85
type input "********"
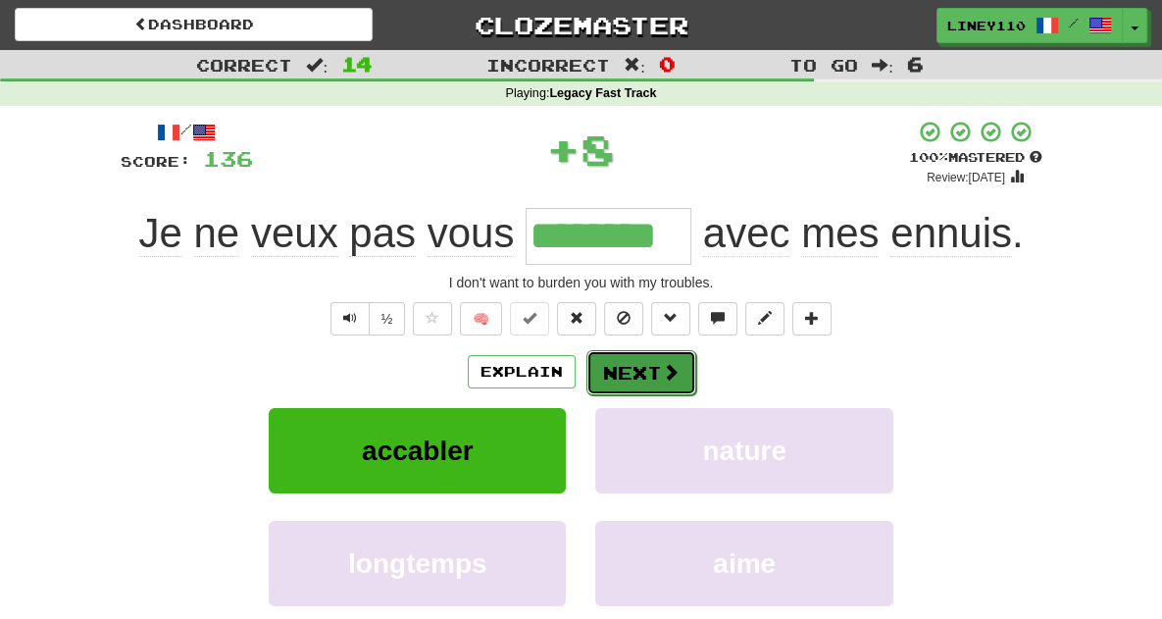
click at [647, 383] on button "Next" at bounding box center [642, 372] width 110 height 45
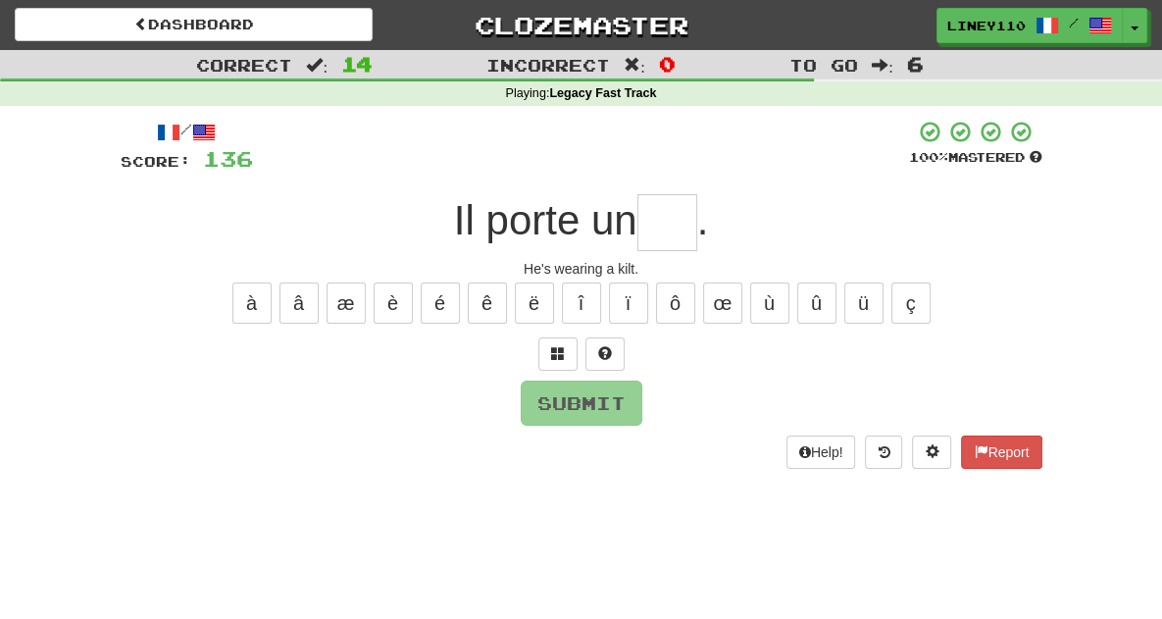
click at [672, 237] on input "text" at bounding box center [668, 222] width 60 height 57
type input "****"
click at [609, 397] on button "Submit" at bounding box center [583, 404] width 122 height 45
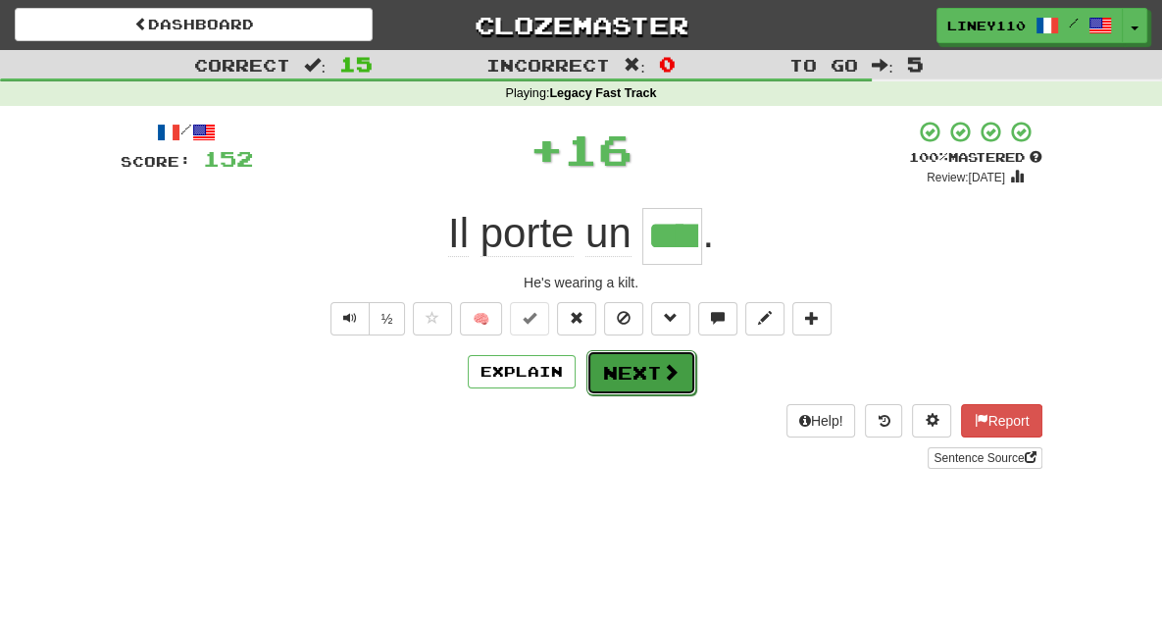
click at [647, 373] on button "Next" at bounding box center [642, 372] width 110 height 45
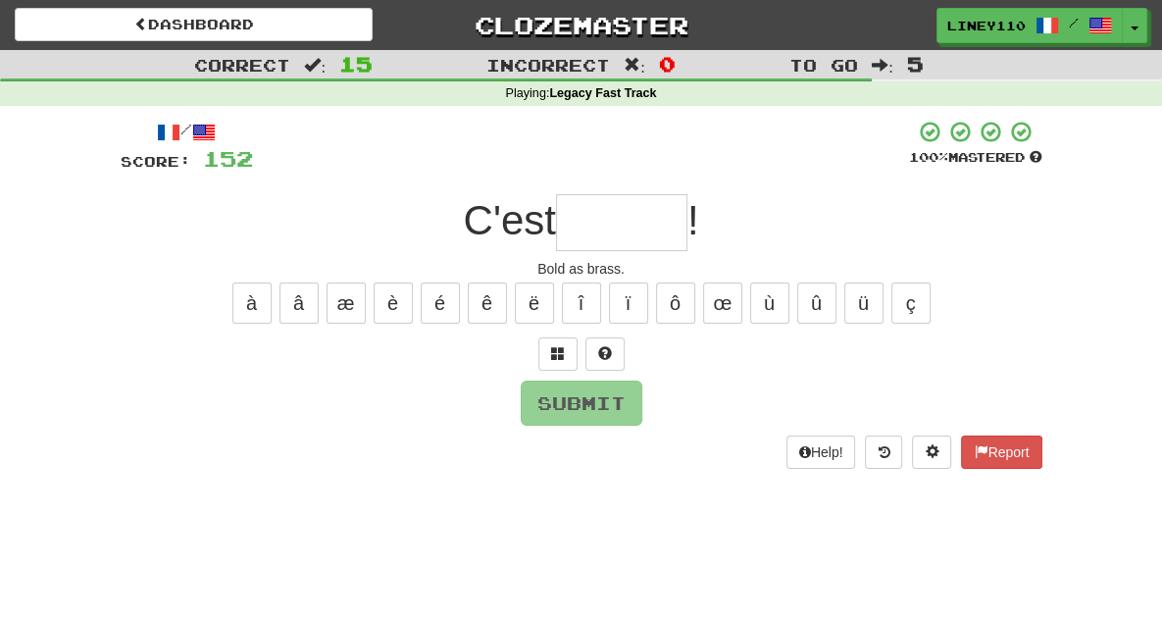
click at [615, 243] on input "text" at bounding box center [621, 222] width 131 height 57
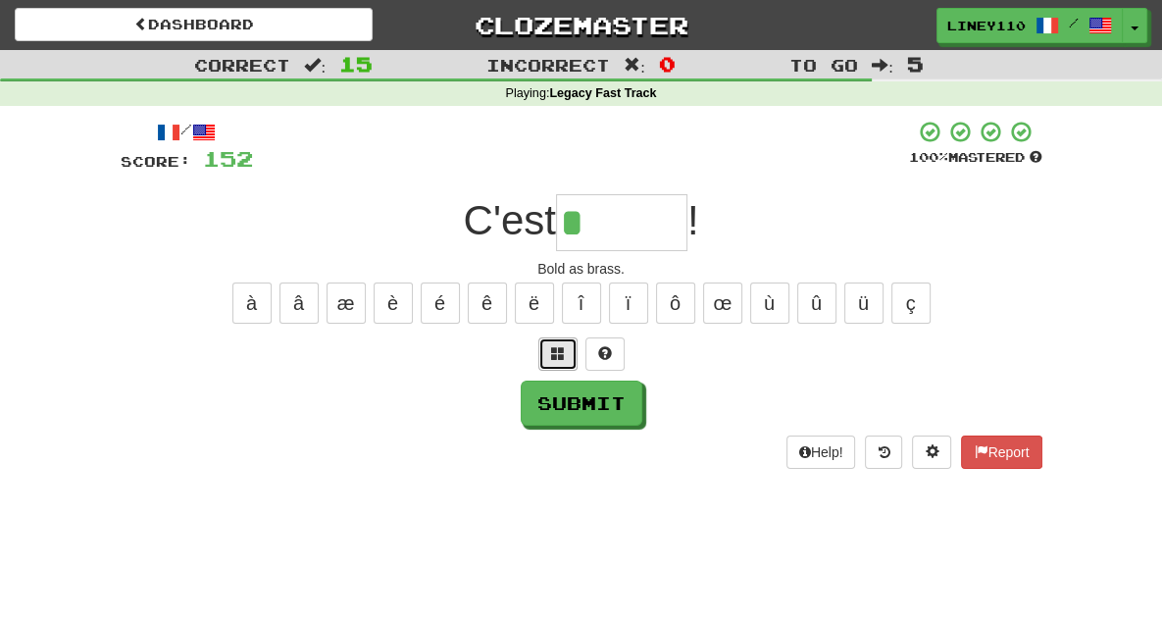
click at [565, 350] on button at bounding box center [558, 353] width 39 height 33
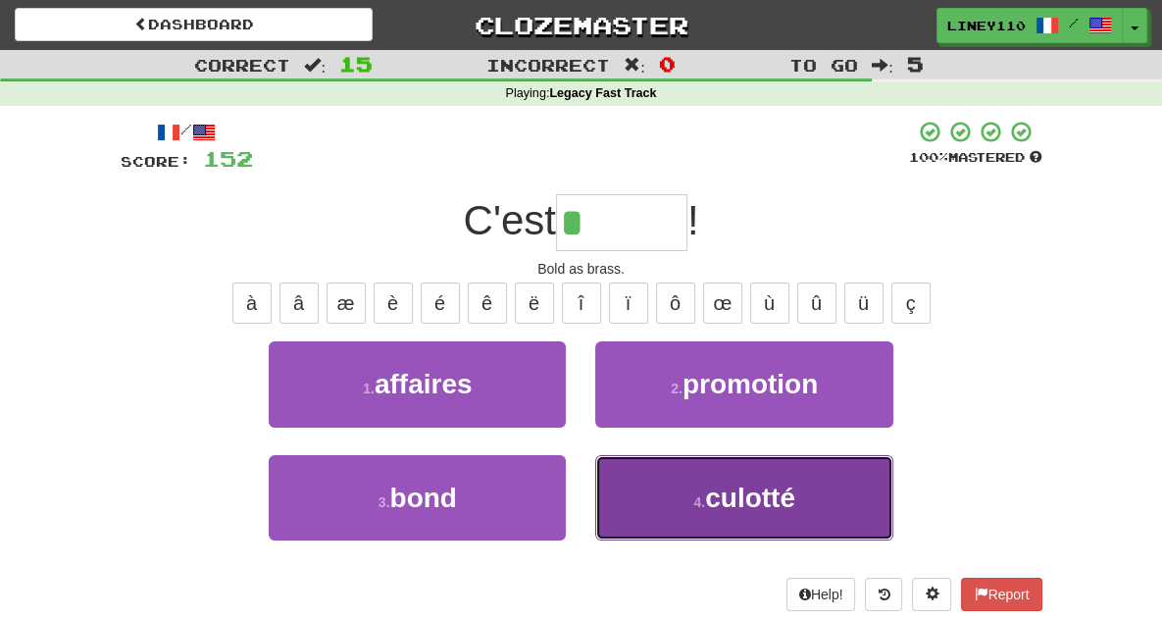
click at [716, 497] on button "4 . culotté" at bounding box center [743, 497] width 297 height 85
type input "*******"
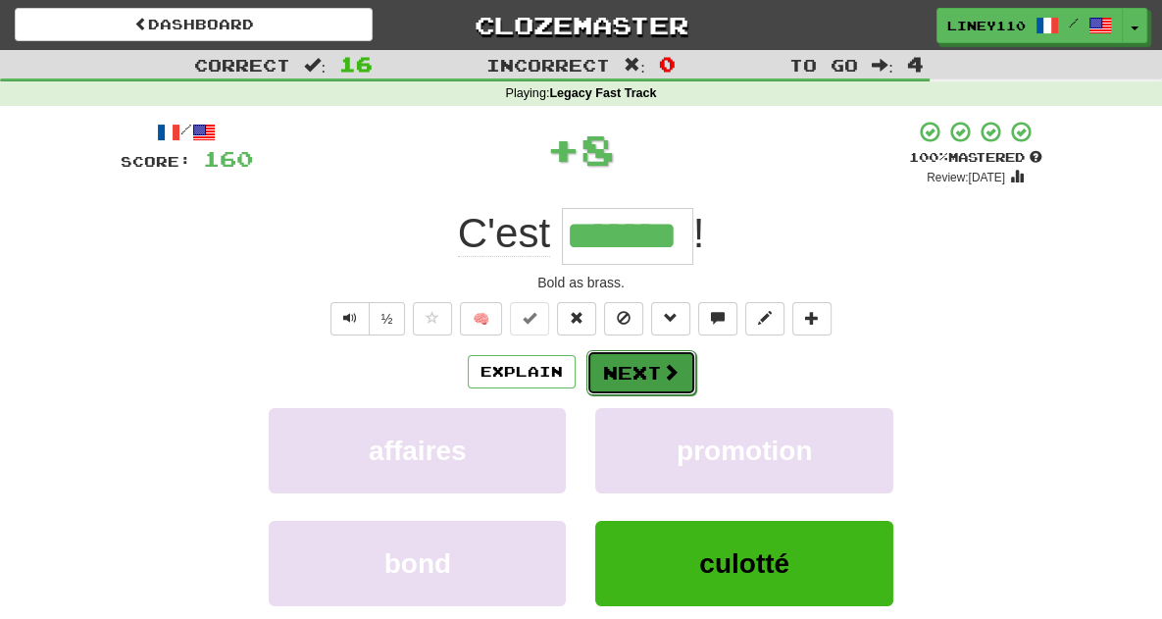
click at [623, 376] on button "Next" at bounding box center [642, 372] width 110 height 45
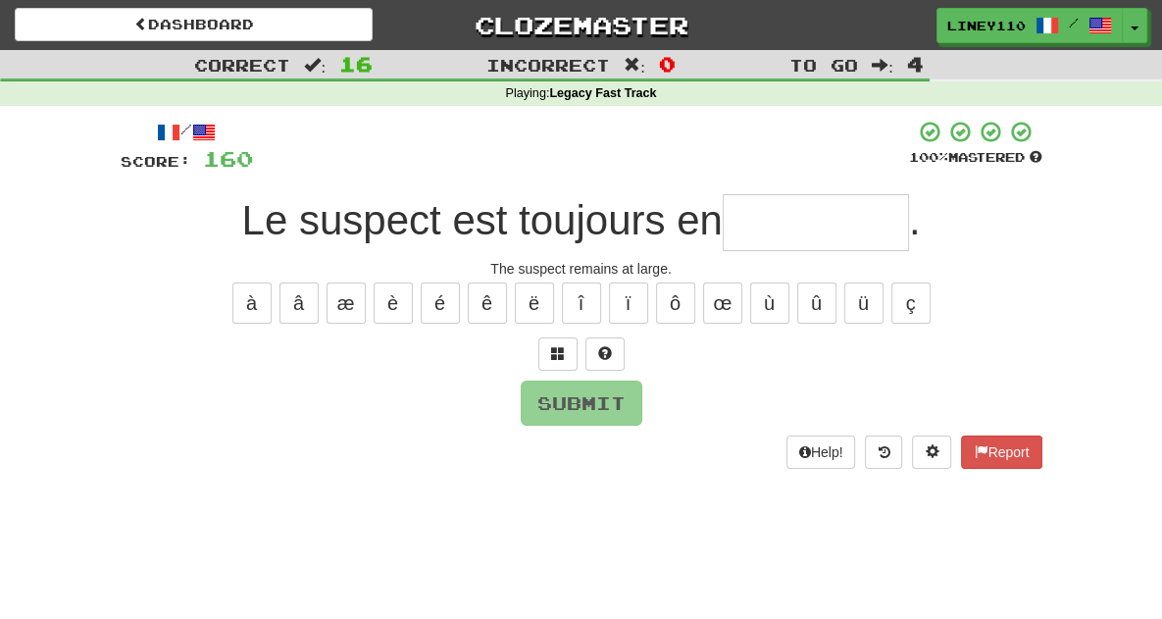
click at [820, 236] on input "text" at bounding box center [816, 222] width 186 height 57
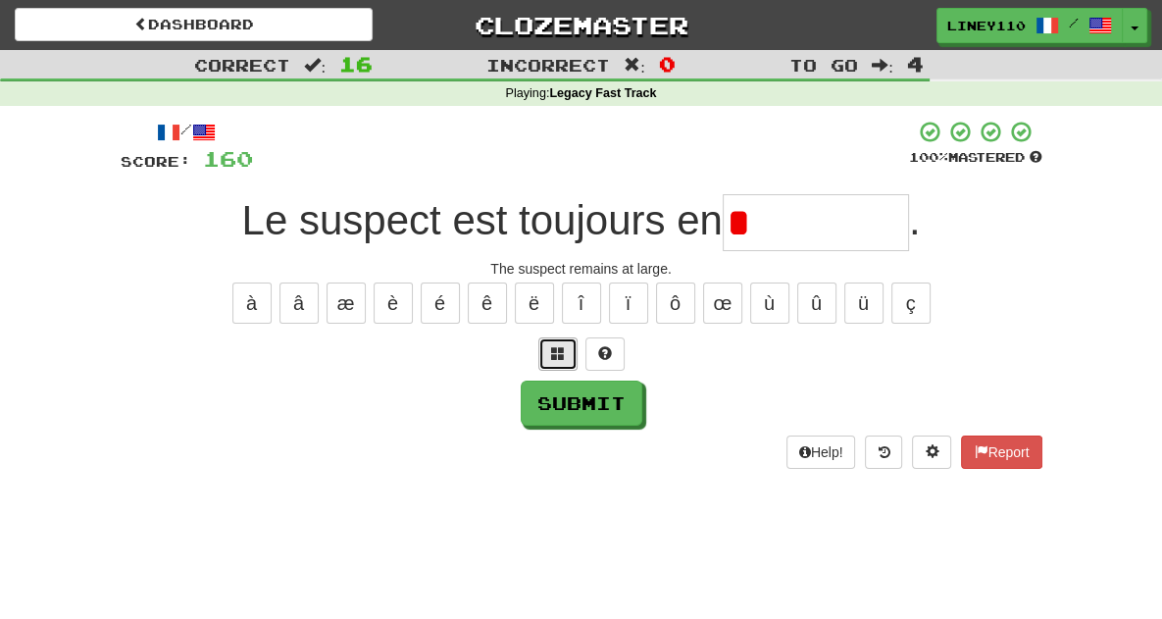
click at [560, 357] on span at bounding box center [558, 353] width 14 height 14
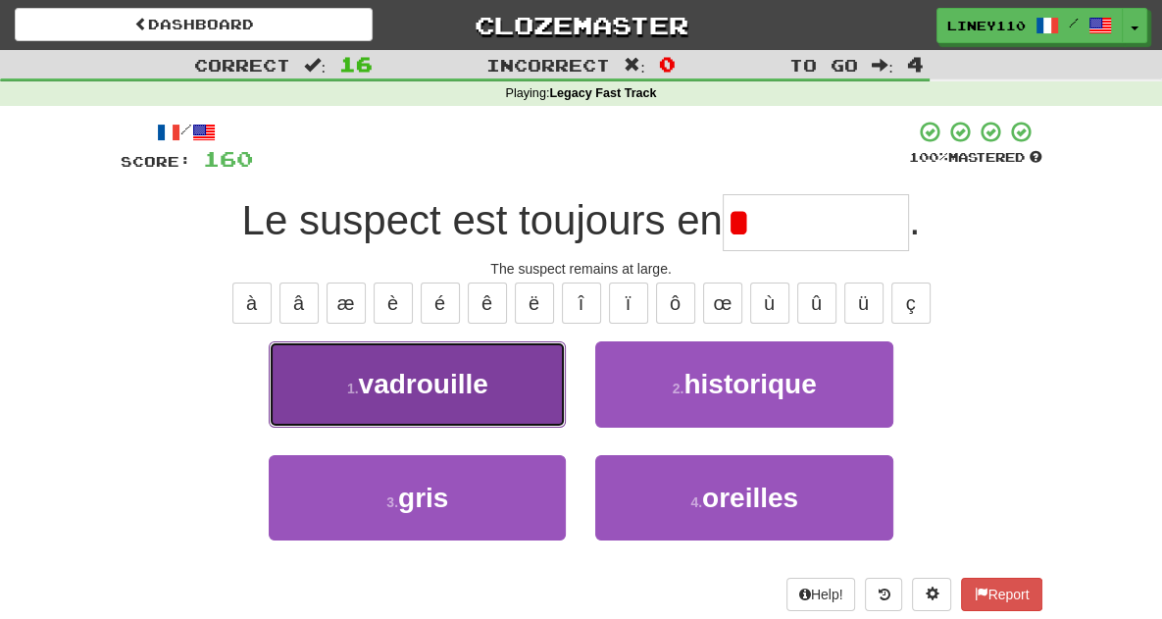
click at [485, 393] on button "1 . vadrouille" at bounding box center [417, 383] width 297 height 85
type input "**********"
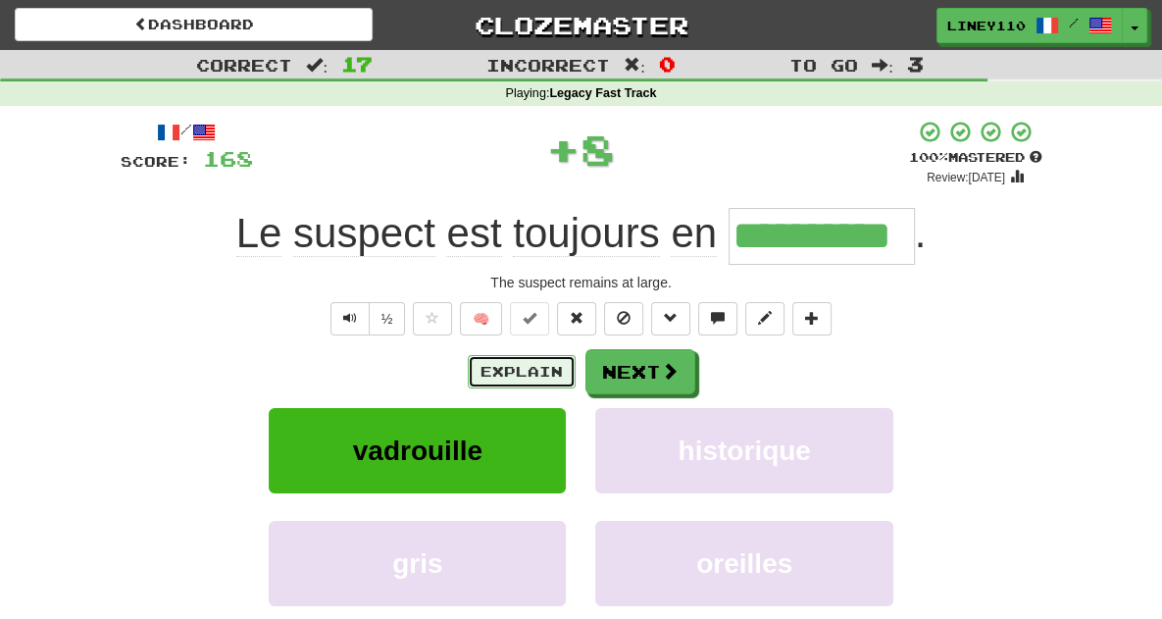
click at [546, 380] on button "Explain" at bounding box center [522, 371] width 108 height 33
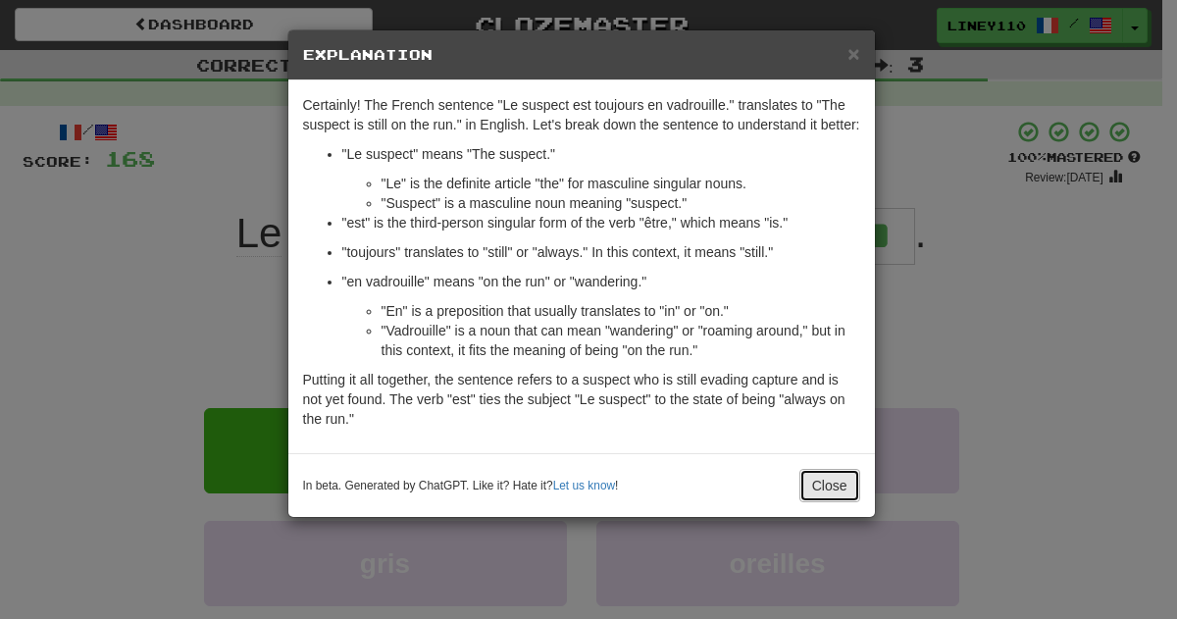
click at [834, 478] on button "Close" at bounding box center [829, 485] width 61 height 33
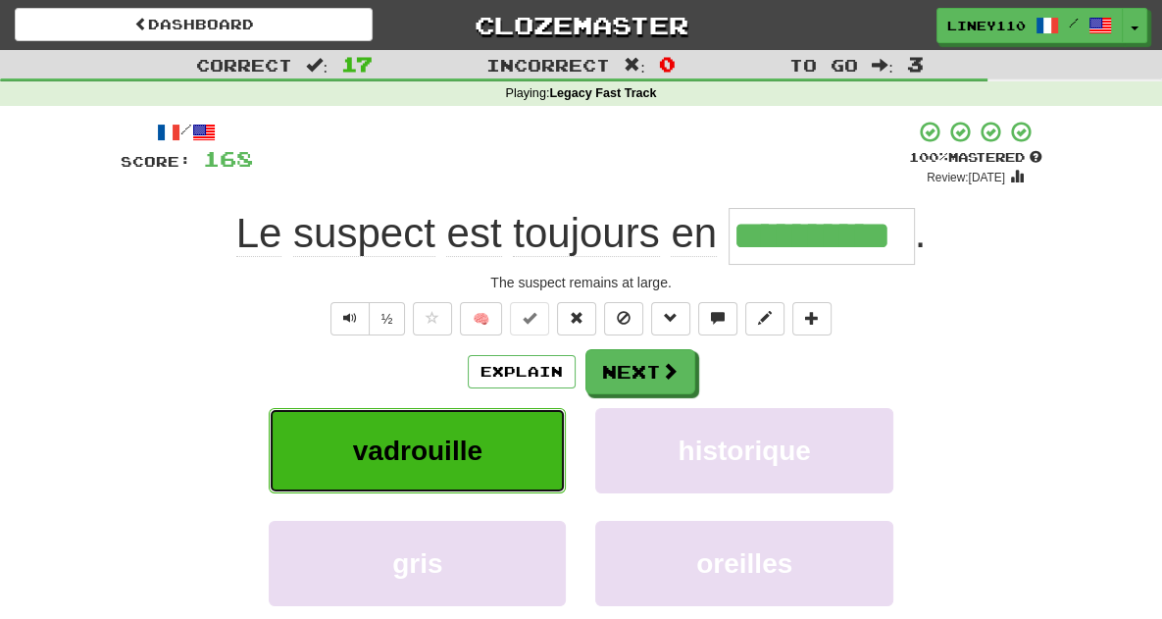
click at [504, 454] on button "vadrouille" at bounding box center [417, 450] width 297 height 85
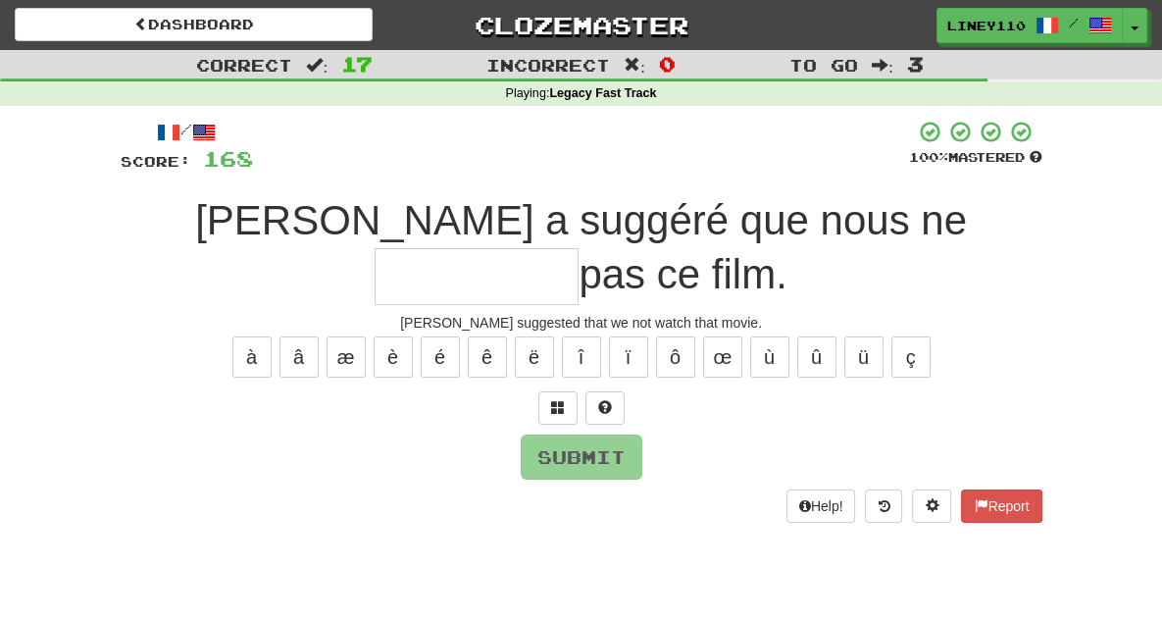
click at [579, 248] on input "text" at bounding box center [477, 276] width 204 height 57
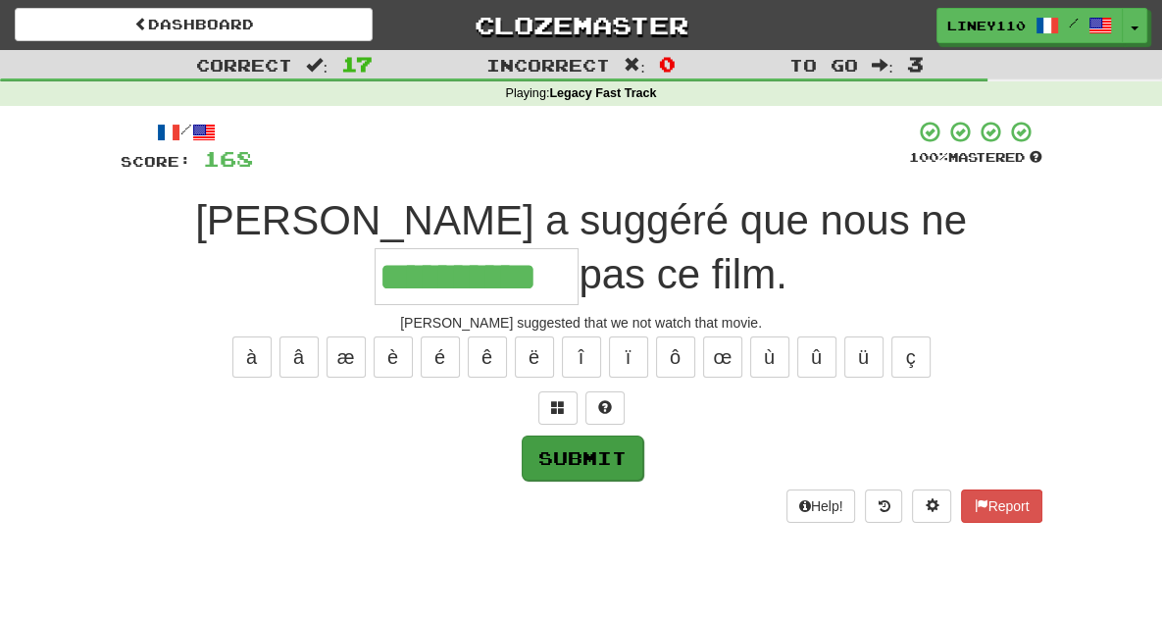
type input "**********"
click at [546, 436] on button "Submit" at bounding box center [583, 458] width 122 height 45
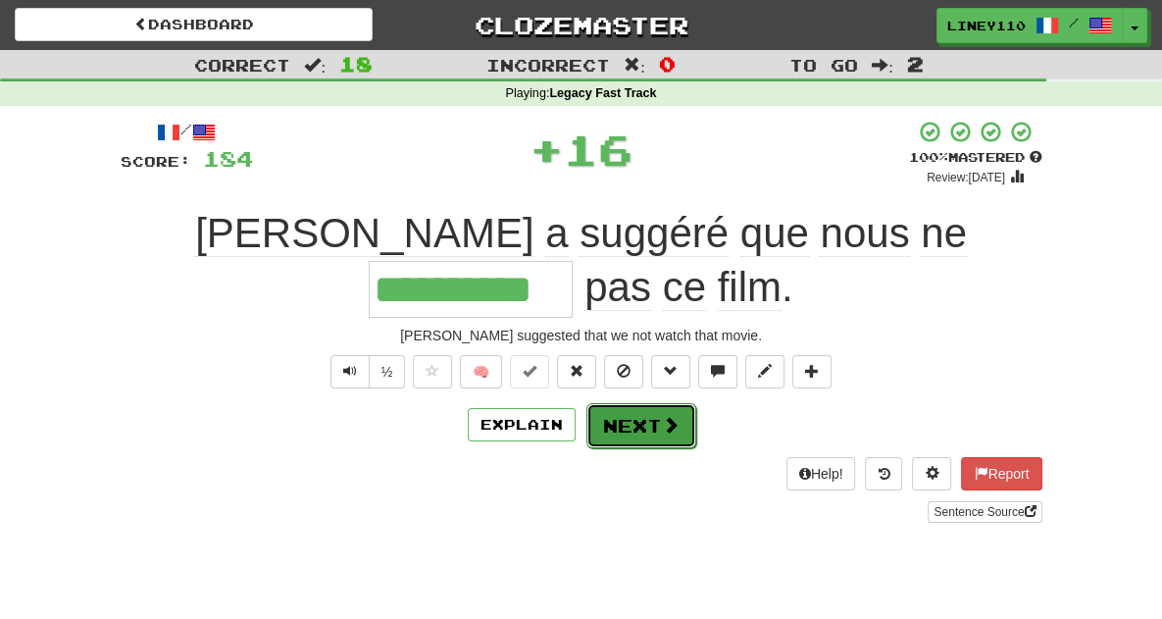
click at [620, 403] on button "Next" at bounding box center [642, 425] width 110 height 45
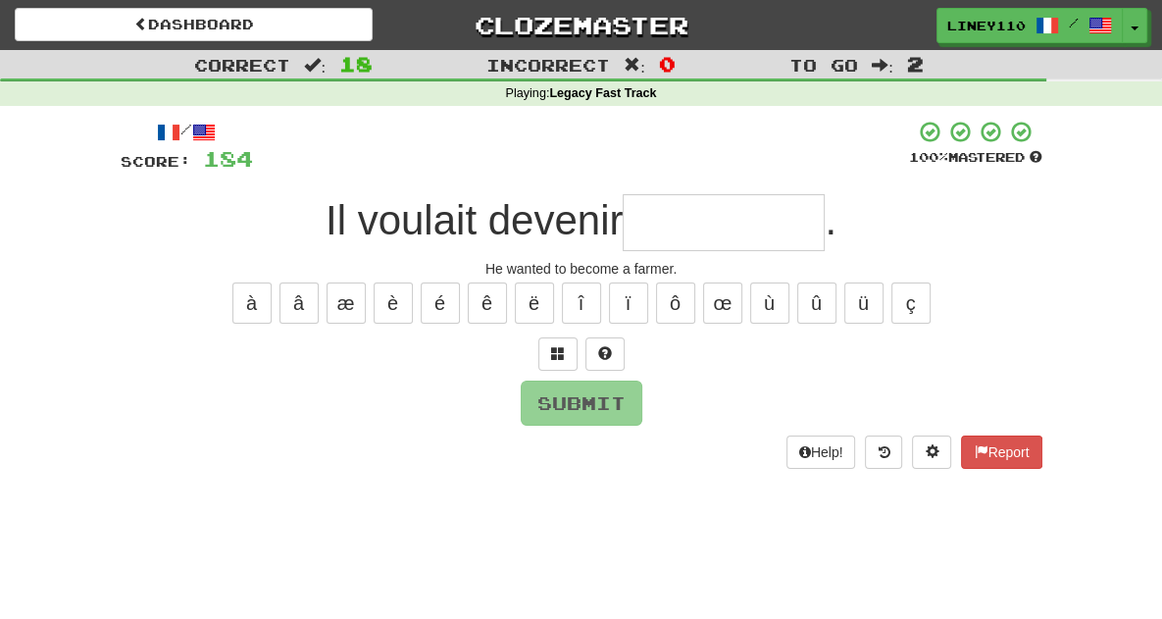
click at [693, 228] on input "text" at bounding box center [724, 222] width 202 height 57
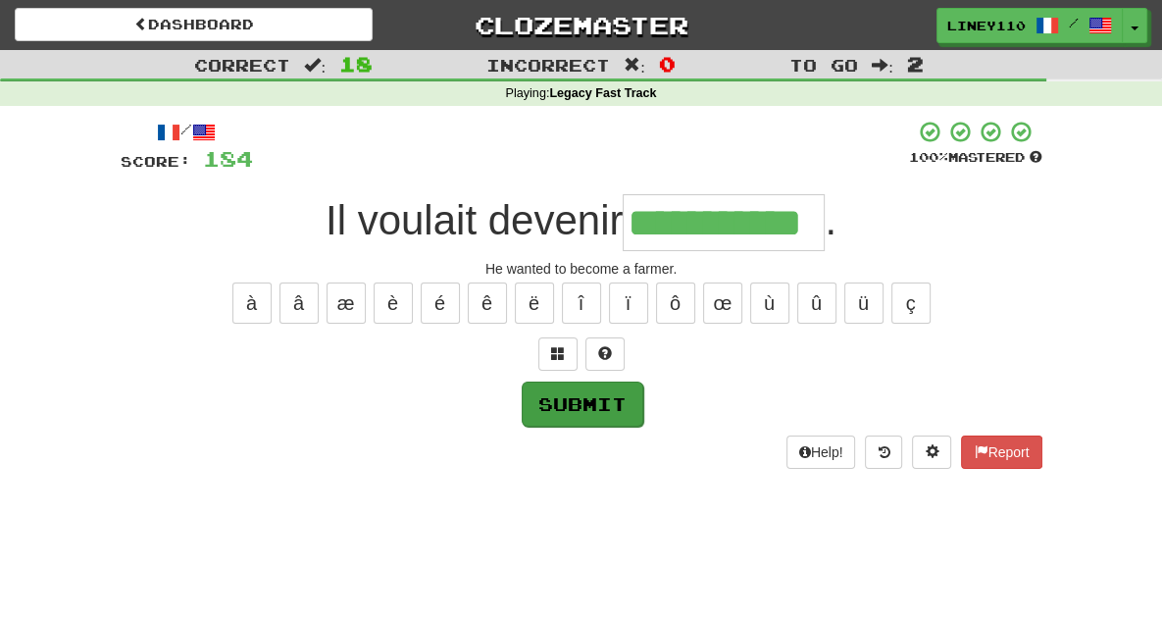
type input "**********"
click at [581, 418] on button "Submit" at bounding box center [583, 404] width 122 height 45
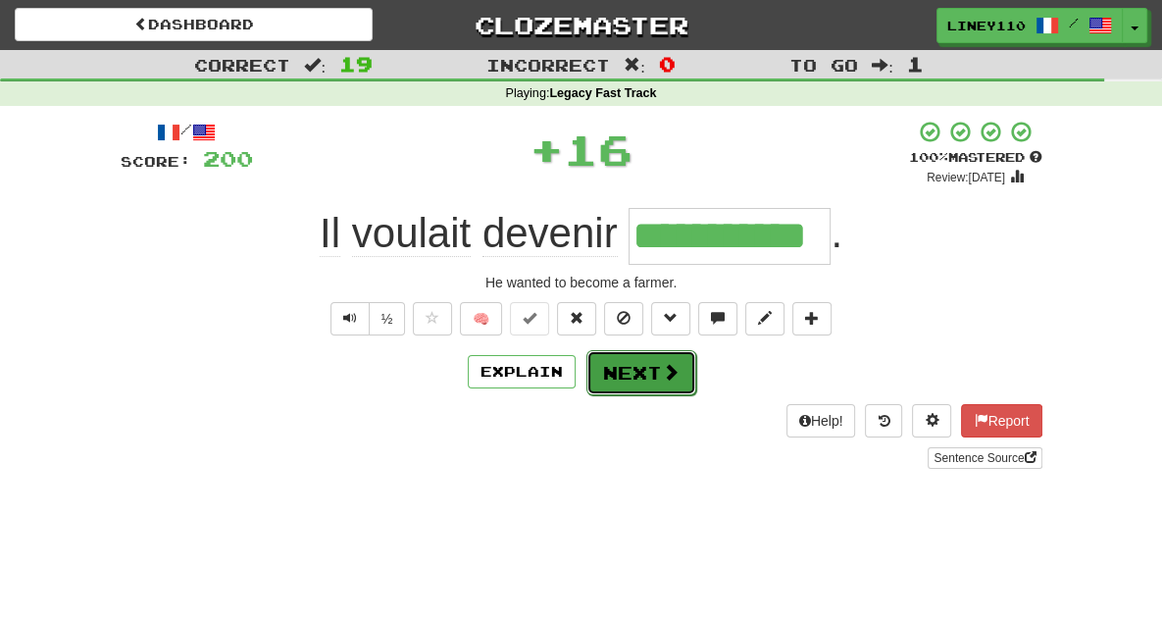
click at [653, 364] on button "Next" at bounding box center [642, 372] width 110 height 45
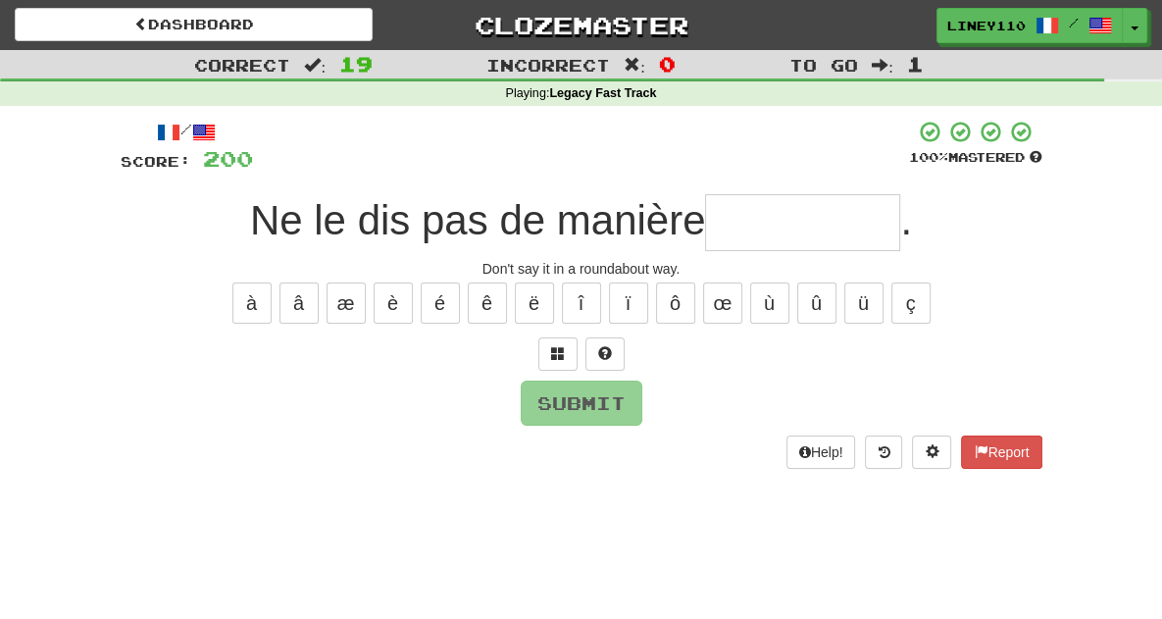
click at [779, 227] on input "text" at bounding box center [802, 222] width 195 height 57
type input "*"
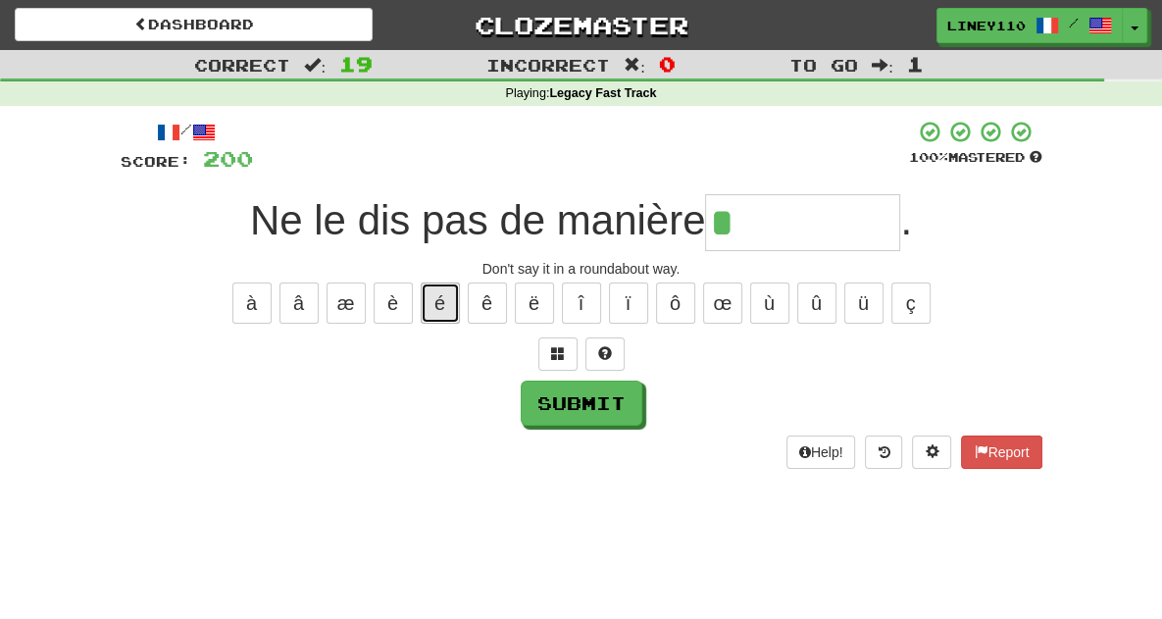
click at [433, 311] on button "é" at bounding box center [440, 303] width 39 height 41
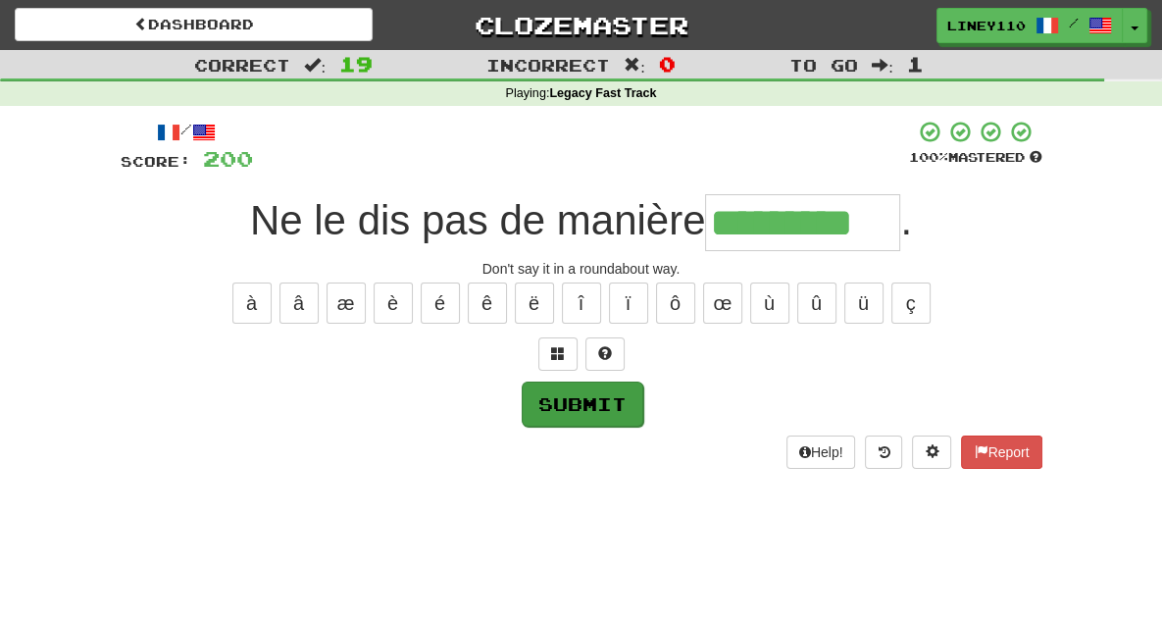
type input "*********"
click at [540, 389] on button "Submit" at bounding box center [583, 404] width 122 height 45
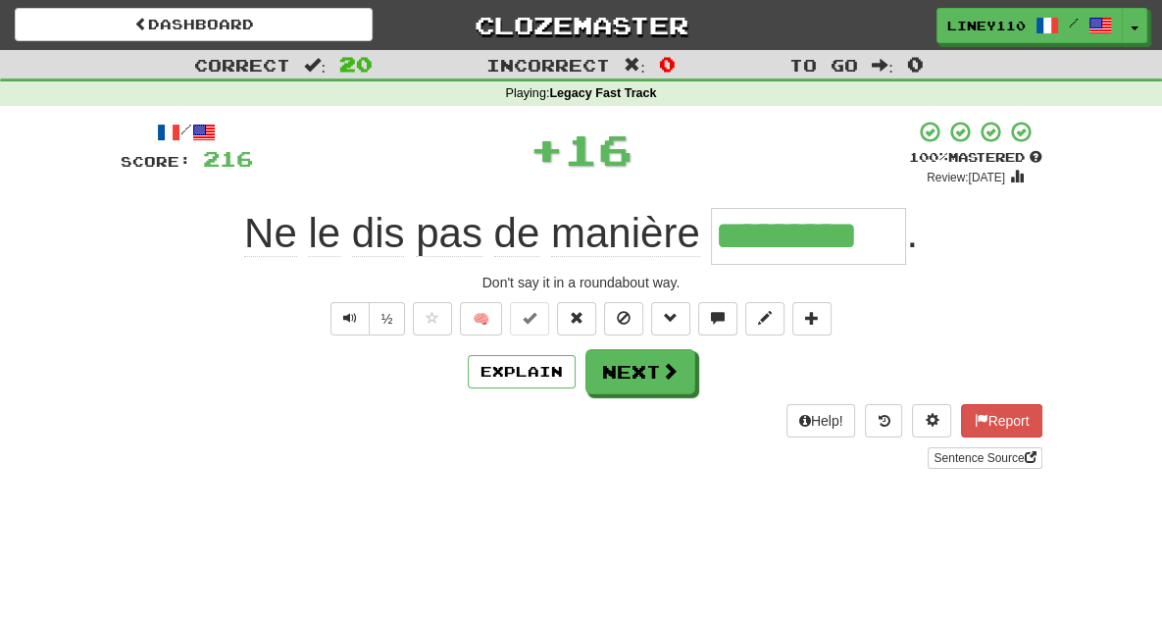
click at [649, 410] on div "Help! Report Sentence Source" at bounding box center [582, 436] width 922 height 65
click at [662, 372] on span at bounding box center [671, 372] width 18 height 18
